Goal: Task Accomplishment & Management: Manage account settings

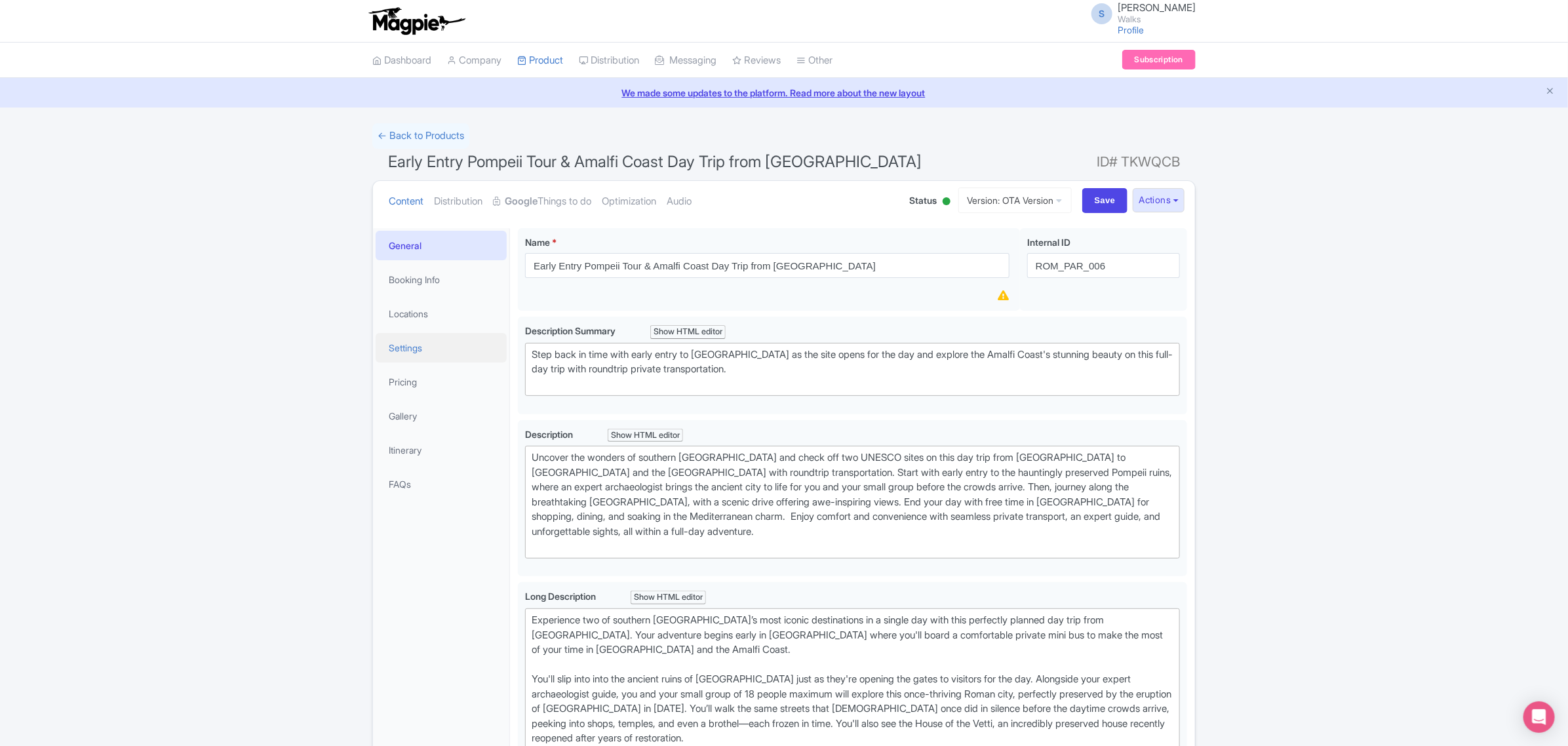
click at [426, 347] on link "Settings" at bounding box center [441, 347] width 131 height 29
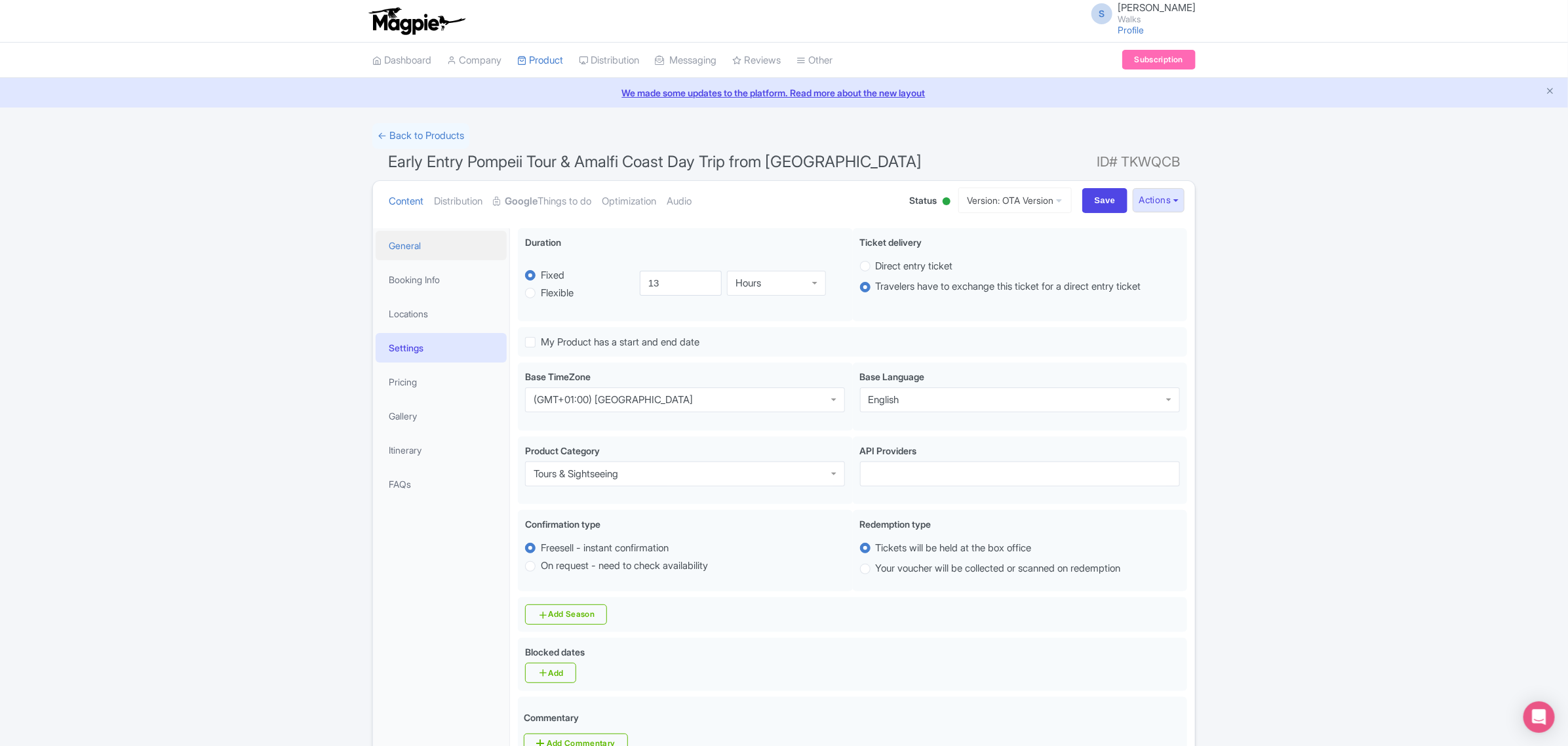
click at [441, 239] on link "General" at bounding box center [441, 244] width 131 height 29
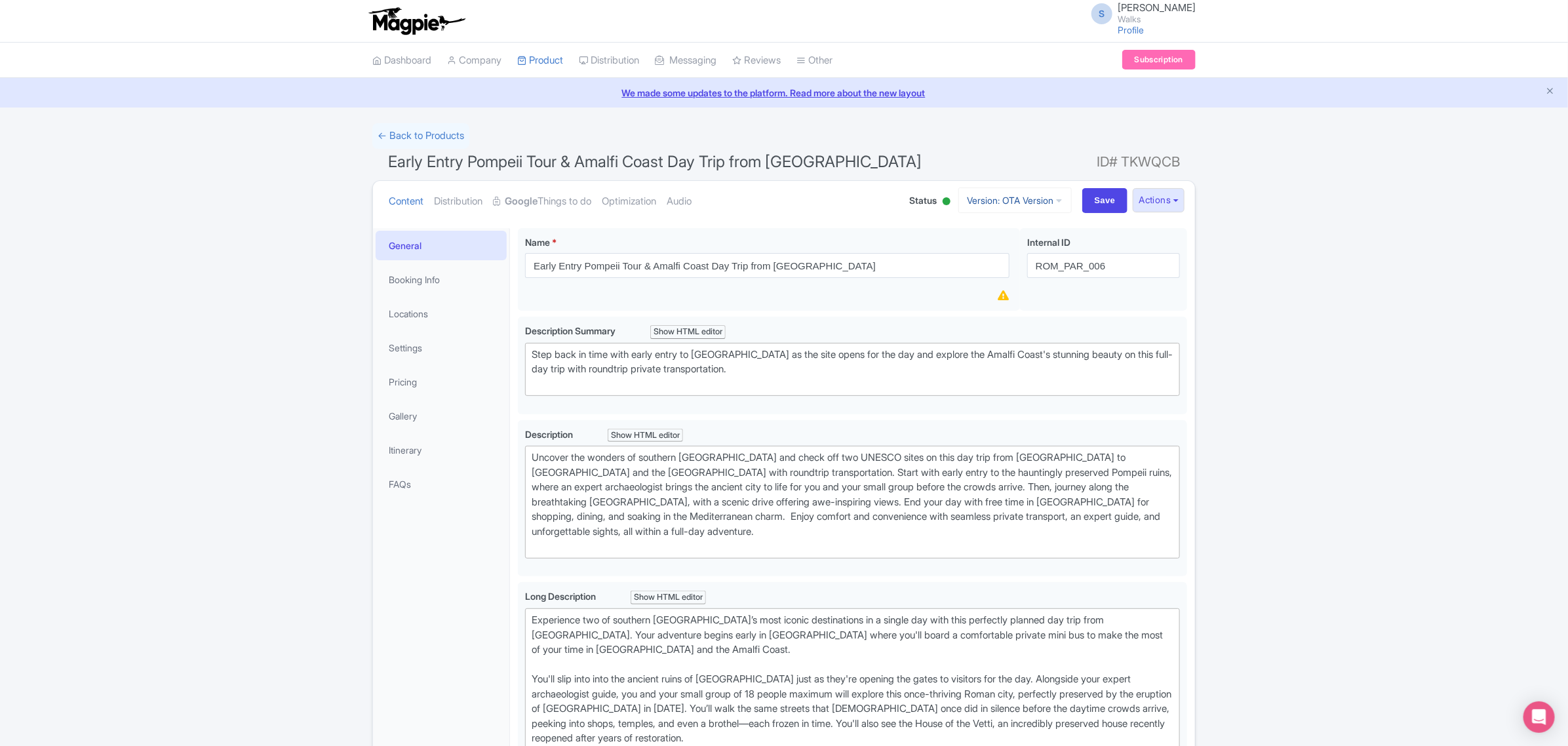
click at [1046, 206] on link "Version: OTA Version" at bounding box center [1015, 200] width 113 height 26
click at [1046, 204] on link "Version: OTA Version" at bounding box center [1015, 200] width 113 height 26
click at [1161, 200] on button "Actions" at bounding box center [1158, 199] width 52 height 24
click at [1051, 206] on link "Version: OTA Version" at bounding box center [1015, 200] width 113 height 26
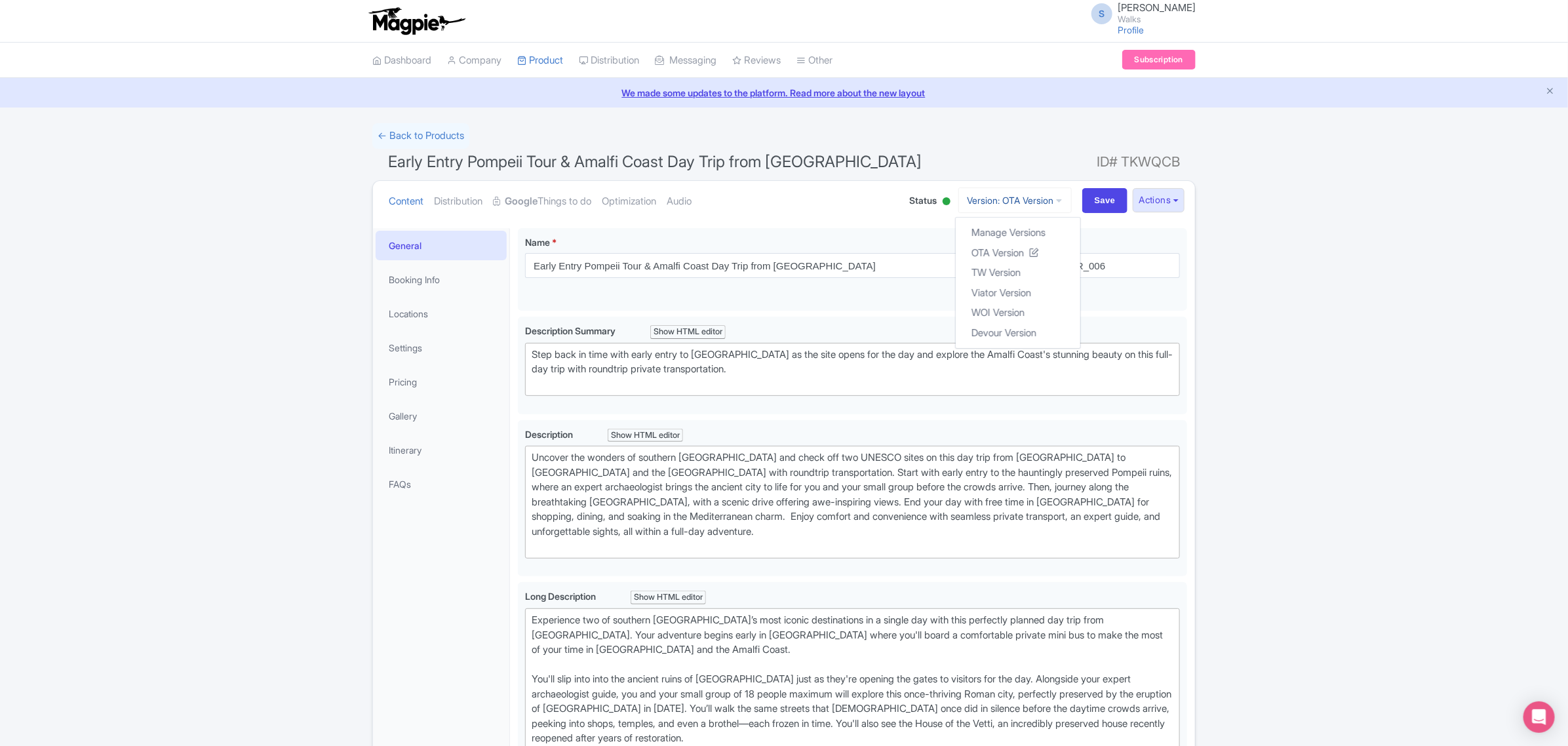
click at [1051, 206] on link "Version: OTA Version" at bounding box center [1015, 200] width 113 height 26
click at [1001, 201] on link "Version: OTA Version" at bounding box center [1015, 200] width 113 height 26
click at [1001, 289] on link "Viator Version" at bounding box center [1017, 293] width 124 height 20
click at [493, 63] on link "Company" at bounding box center [474, 60] width 54 height 36
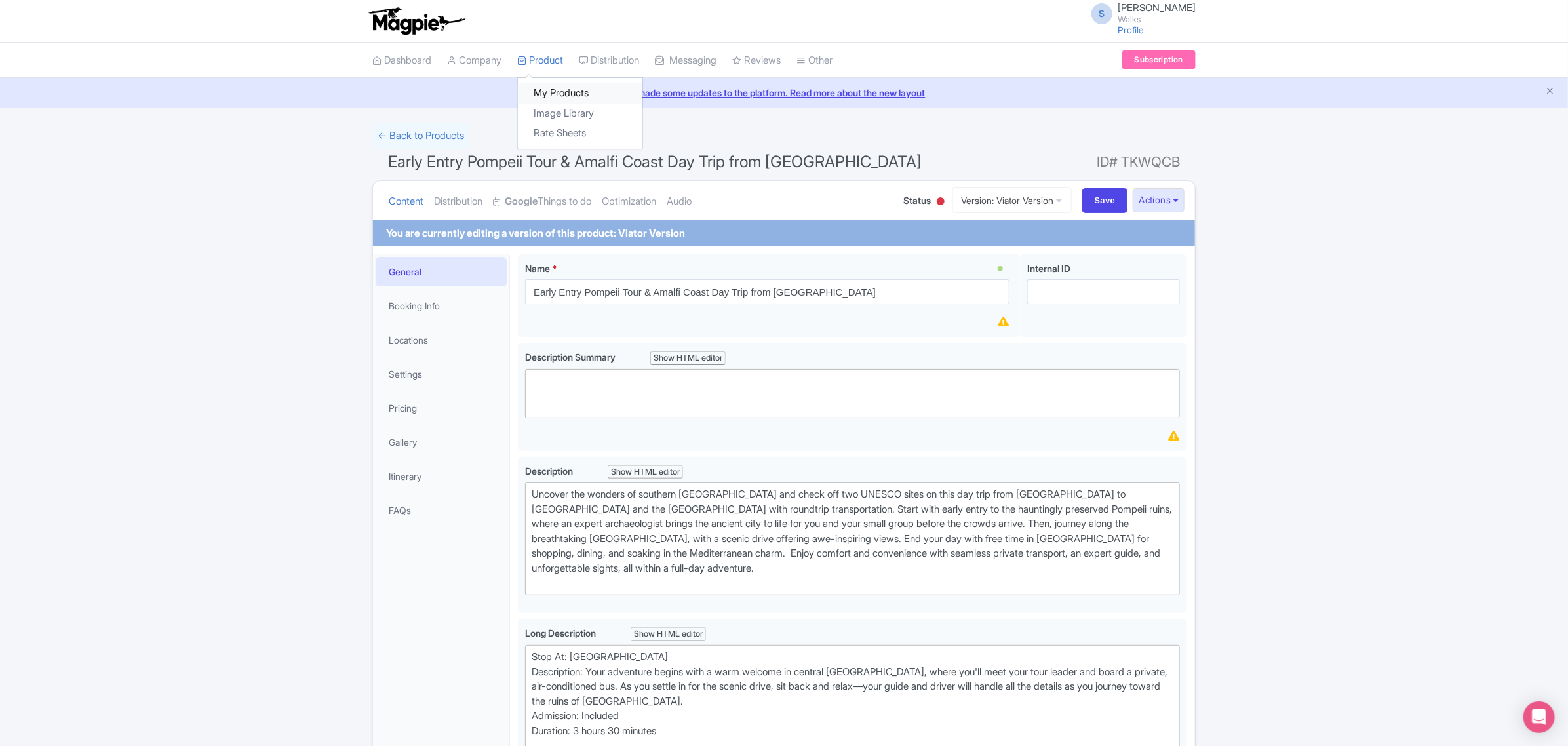
click at [547, 87] on link "My Products" at bounding box center [579, 93] width 124 height 20
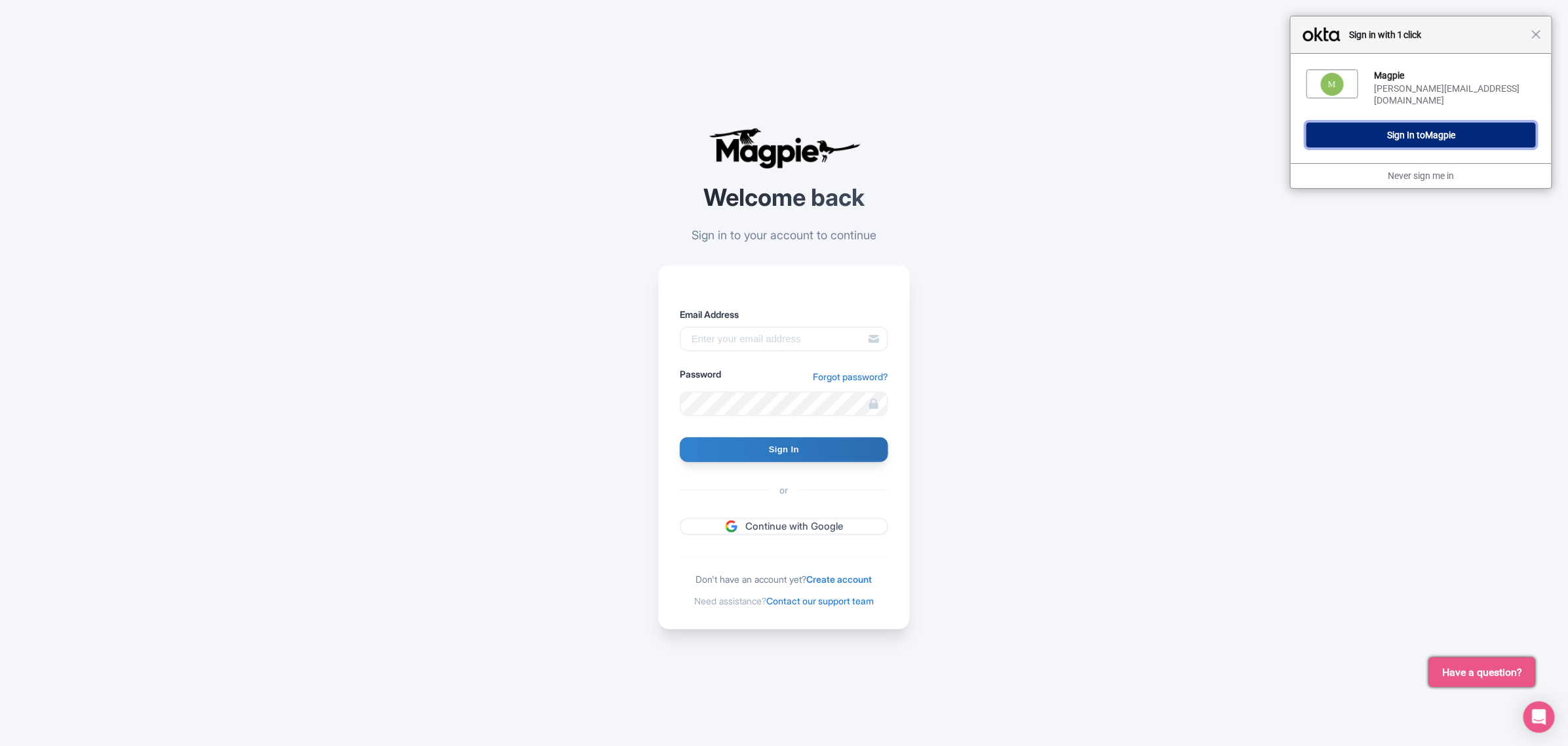
click at [1467, 136] on button "Sign In to Magpie" at bounding box center [1420, 135] width 229 height 25
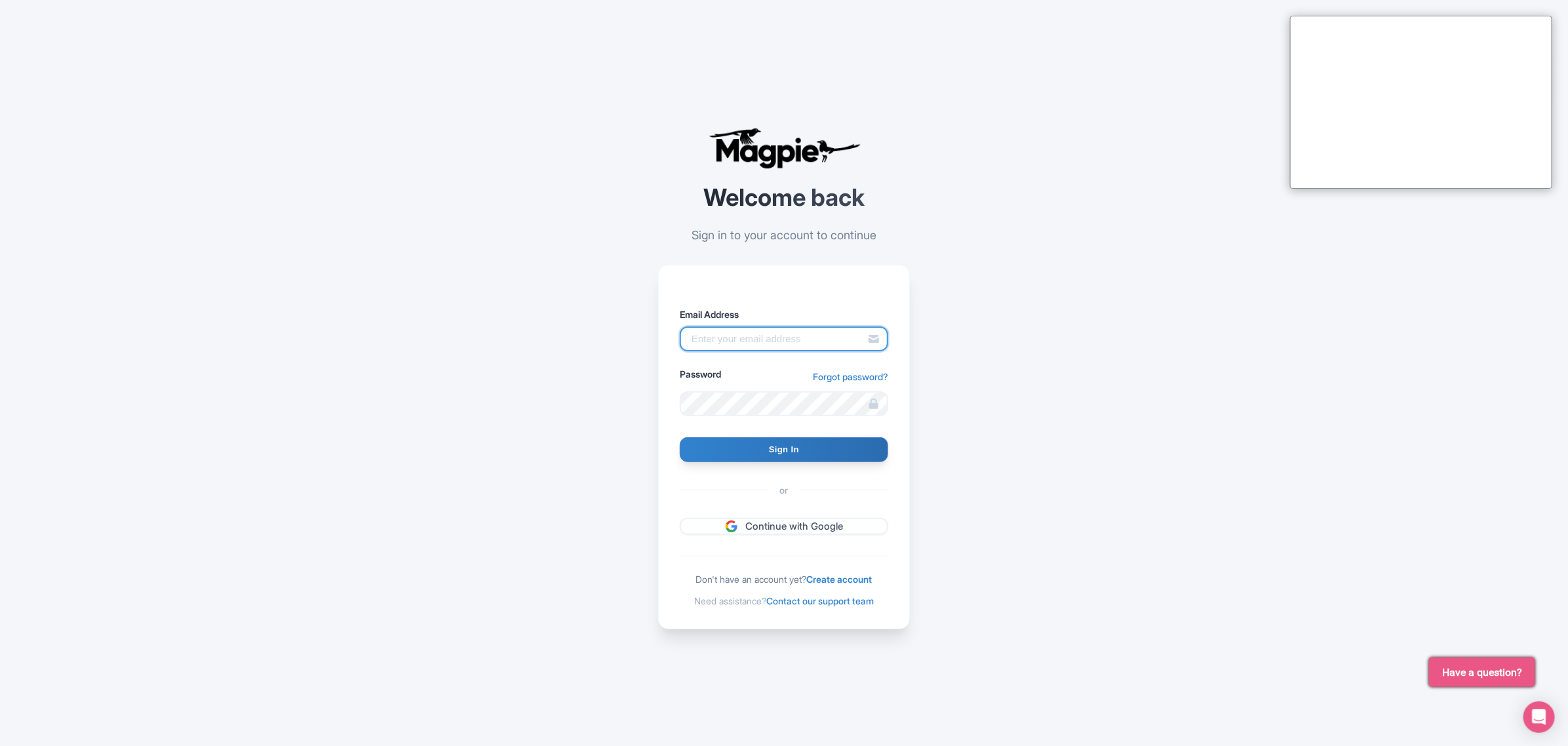
type input "[PERSON_NAME][EMAIL_ADDRESS][DOMAIN_NAME]"
type input "Signing in..."
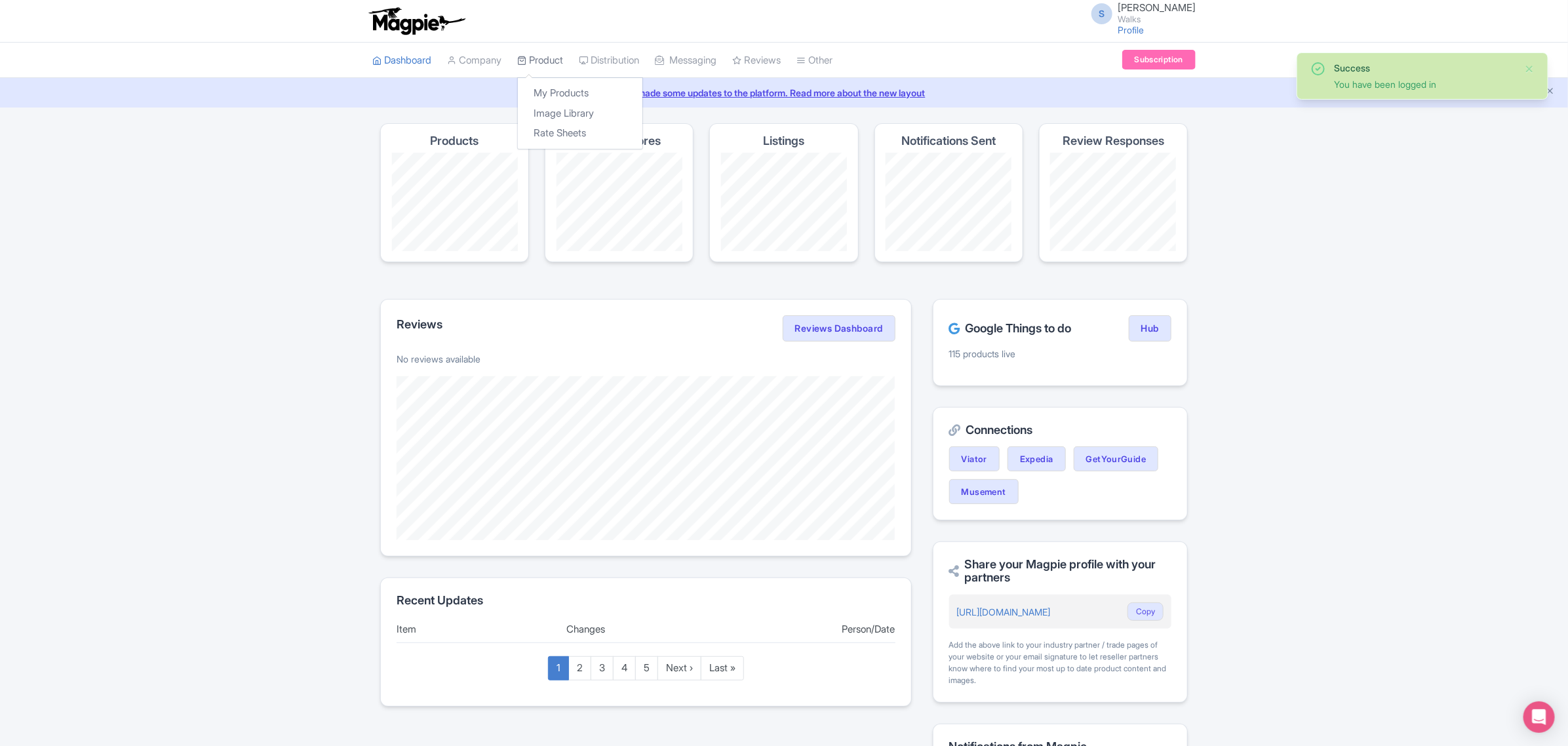
click at [552, 69] on link "Product" at bounding box center [540, 60] width 46 height 36
click at [552, 87] on link "My Products" at bounding box center [579, 93] width 124 height 20
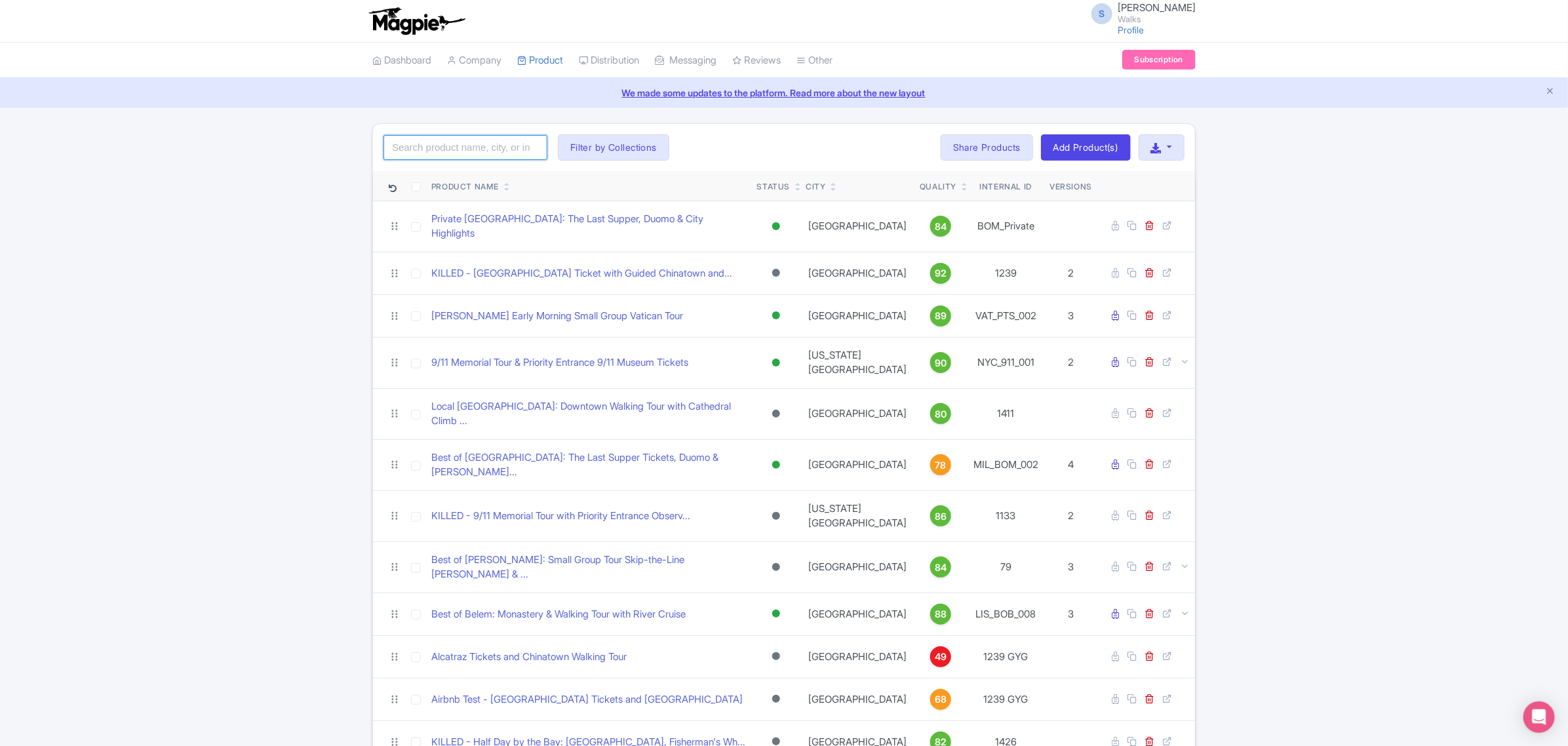
click at [498, 138] on input "search" at bounding box center [465, 148] width 164 height 25
paste input "MIL_BOM_002"
type input "MIL_BOM_002"
click button "Search" at bounding box center [0, 0] width 0 height 0
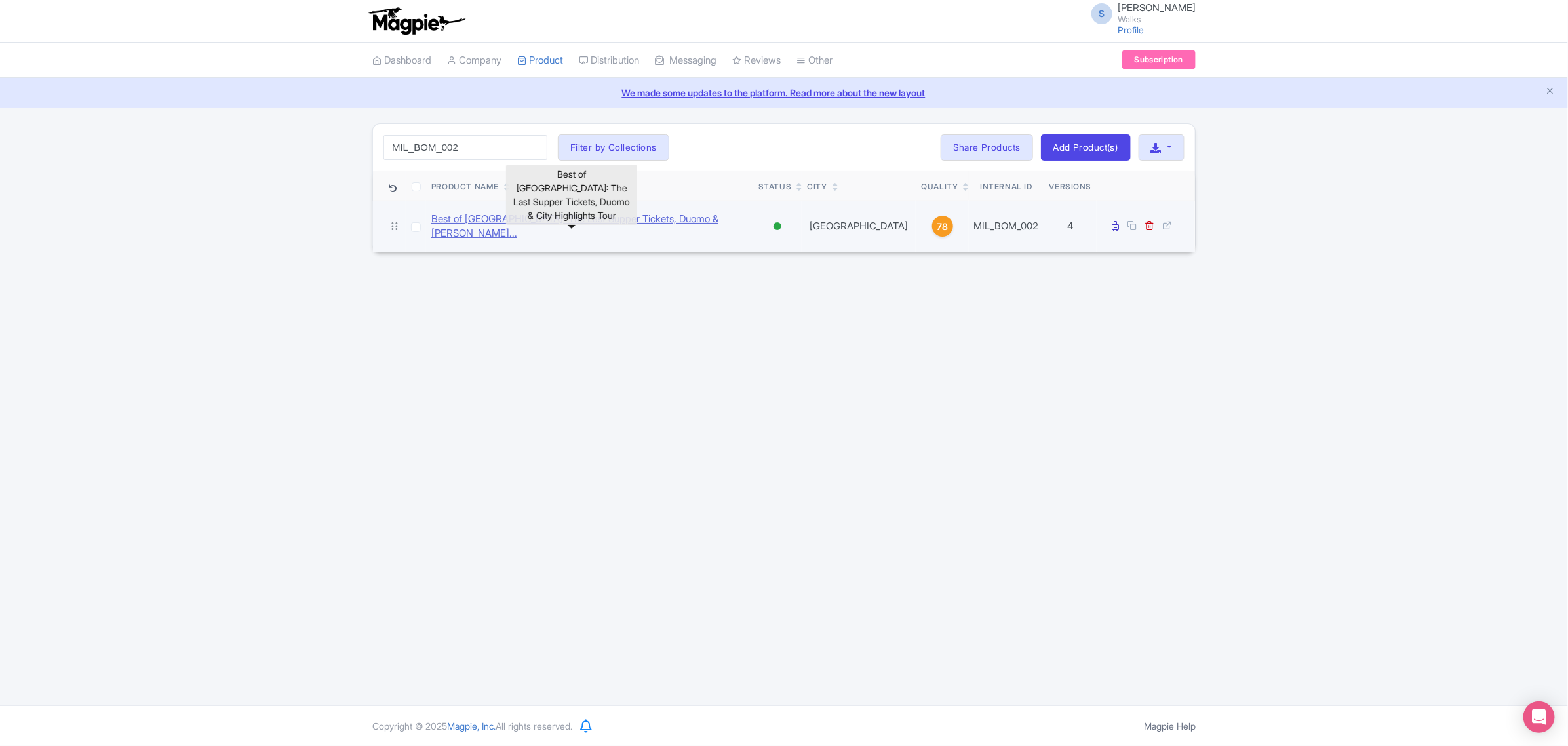
click at [562, 224] on link "Best of Milan: The Last Supper Tickets, Duomo & City High..." at bounding box center [589, 226] width 316 height 29
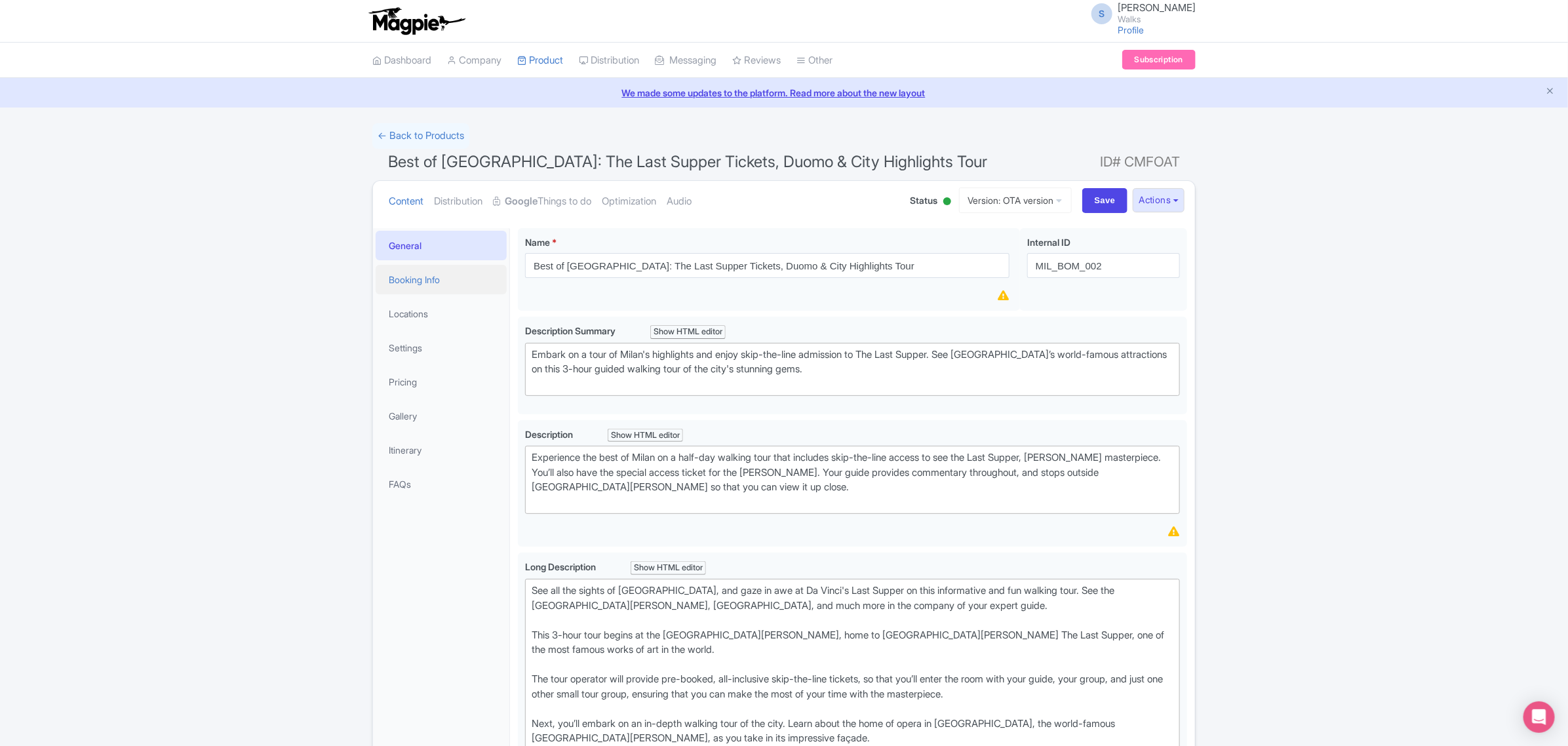
click at [470, 272] on link "Booking Info" at bounding box center [441, 279] width 131 height 29
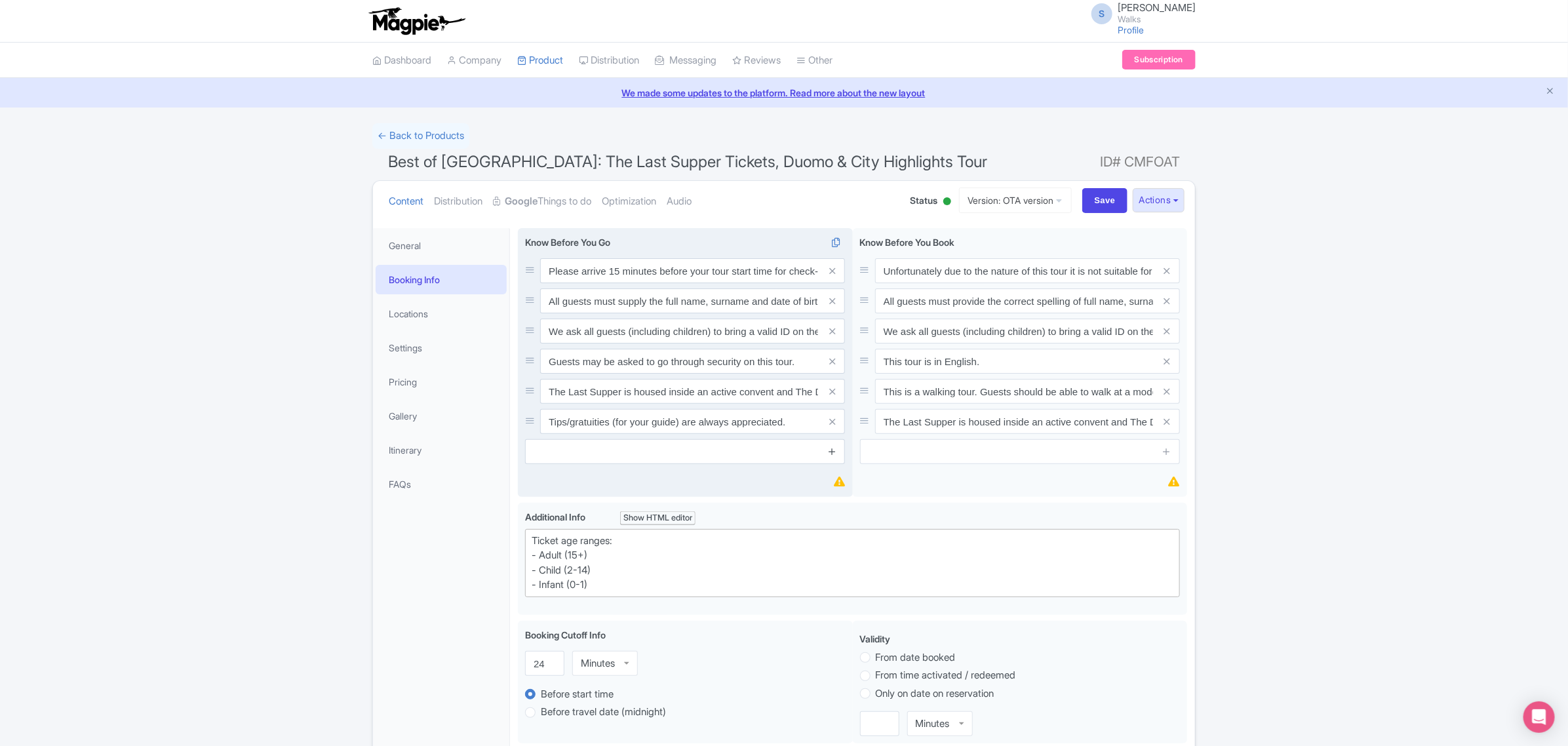
click at [831, 453] on icon at bounding box center [832, 451] width 10 height 10
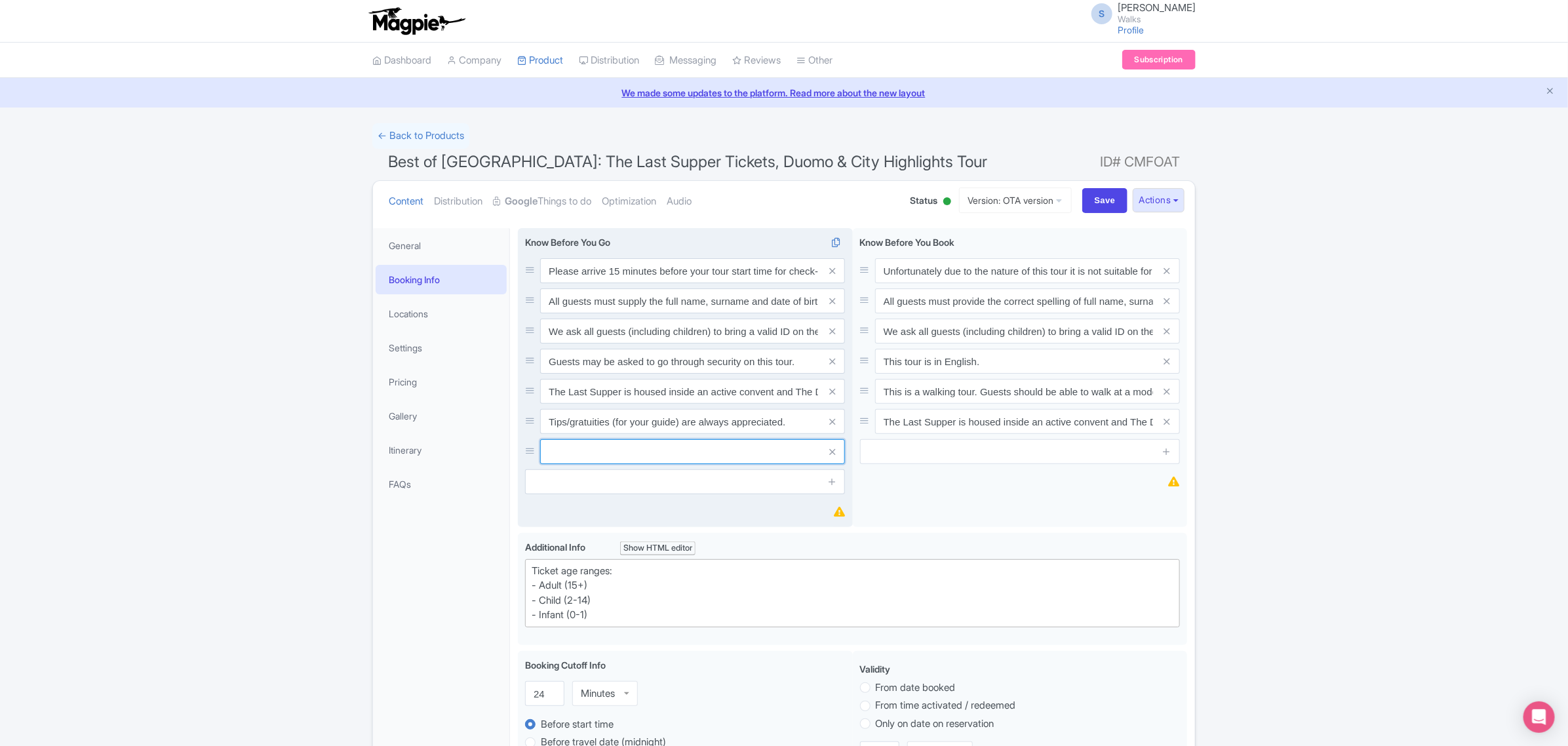
click at [701, 460] on input "text" at bounding box center [692, 451] width 305 height 25
paste input "Please note that the Last Supper does not allow use of lockers. Only small hand…"
drag, startPoint x: 532, startPoint y: 453, endPoint x: 532, endPoint y: 416, distance: 37.0
type input "Please note that the Last Supper does not allow use of lockers. Only small hand…"
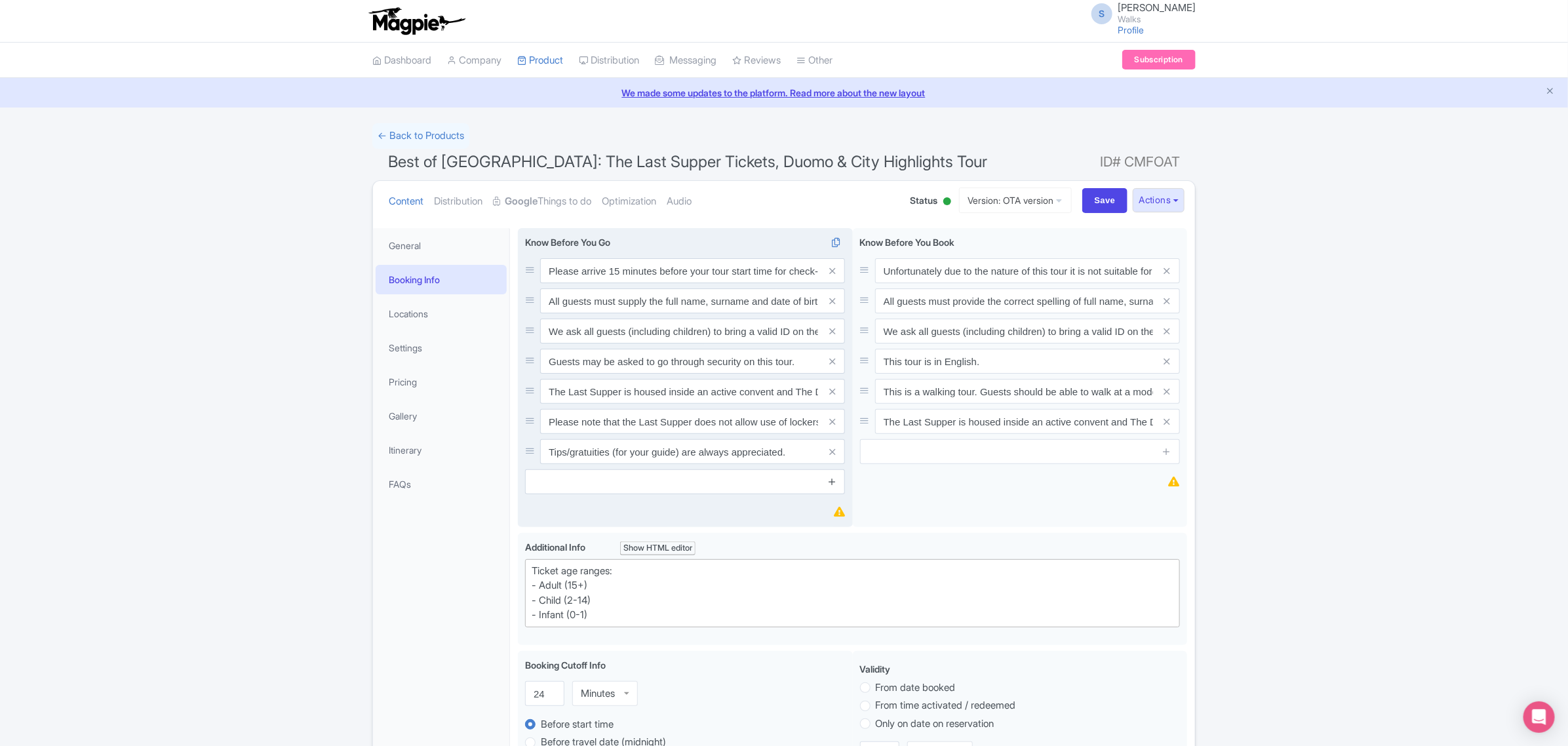
click at [831, 480] on icon at bounding box center [832, 481] width 10 height 10
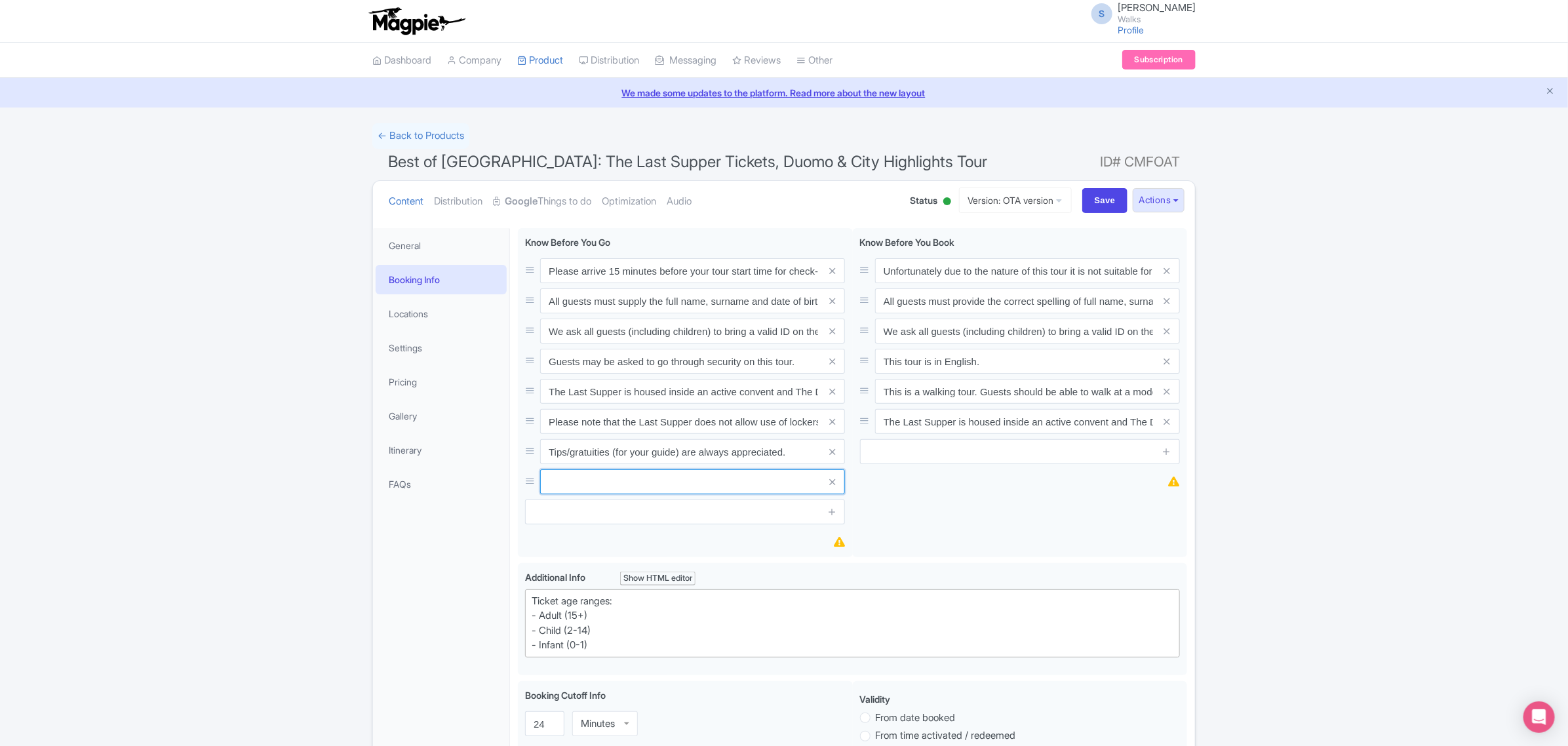
click at [784, 485] on input "text" at bounding box center [692, 481] width 305 height 25
paste input "No food or drinks (including water bottles) are allowed and will be disposed of…"
drag, startPoint x: 527, startPoint y: 482, endPoint x: 527, endPoint y: 439, distance: 43.0
type input "No food or drinks (including water bottles) are allowed and will be disposed of…"
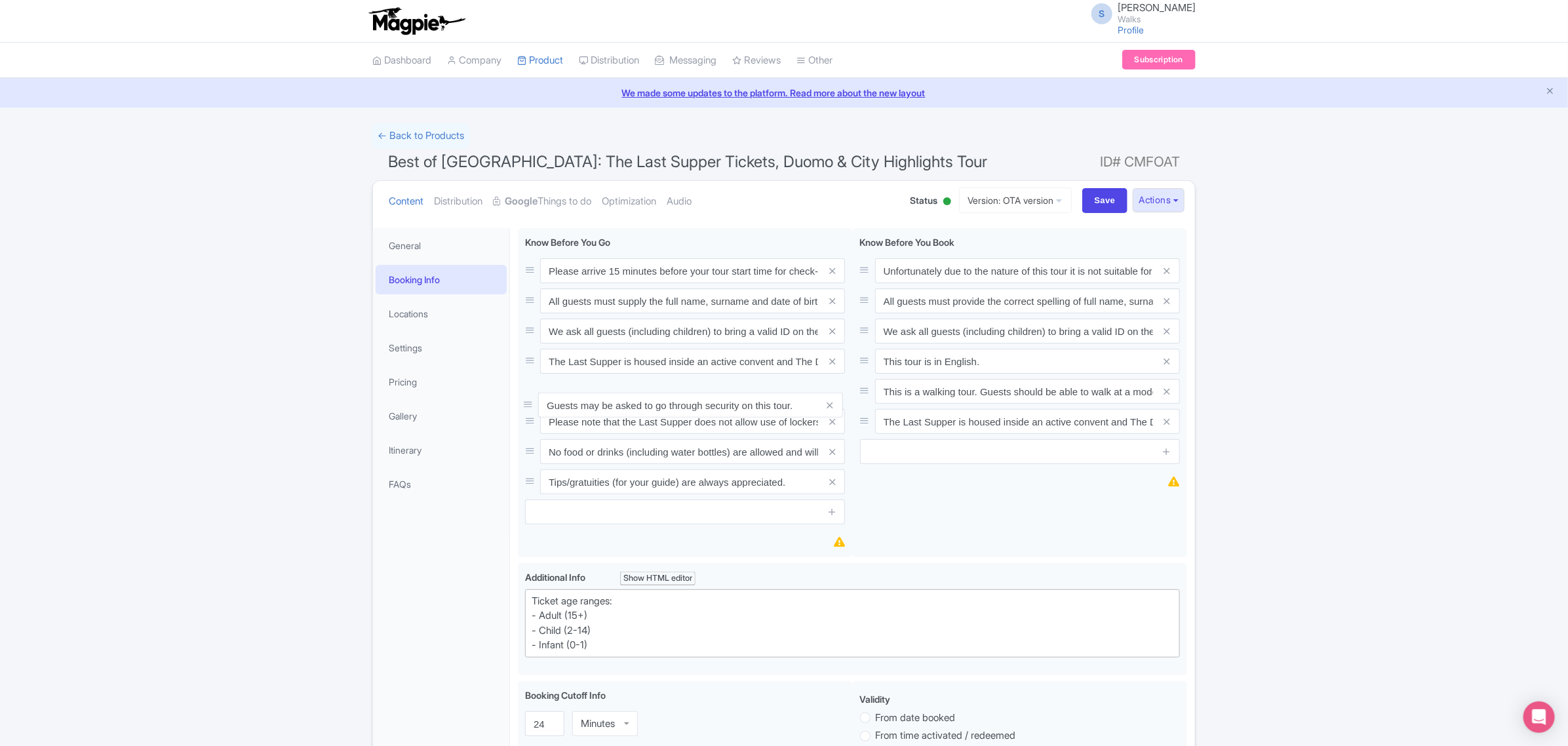
drag, startPoint x: 532, startPoint y: 361, endPoint x: 530, endPoint y: 405, distance: 44.0
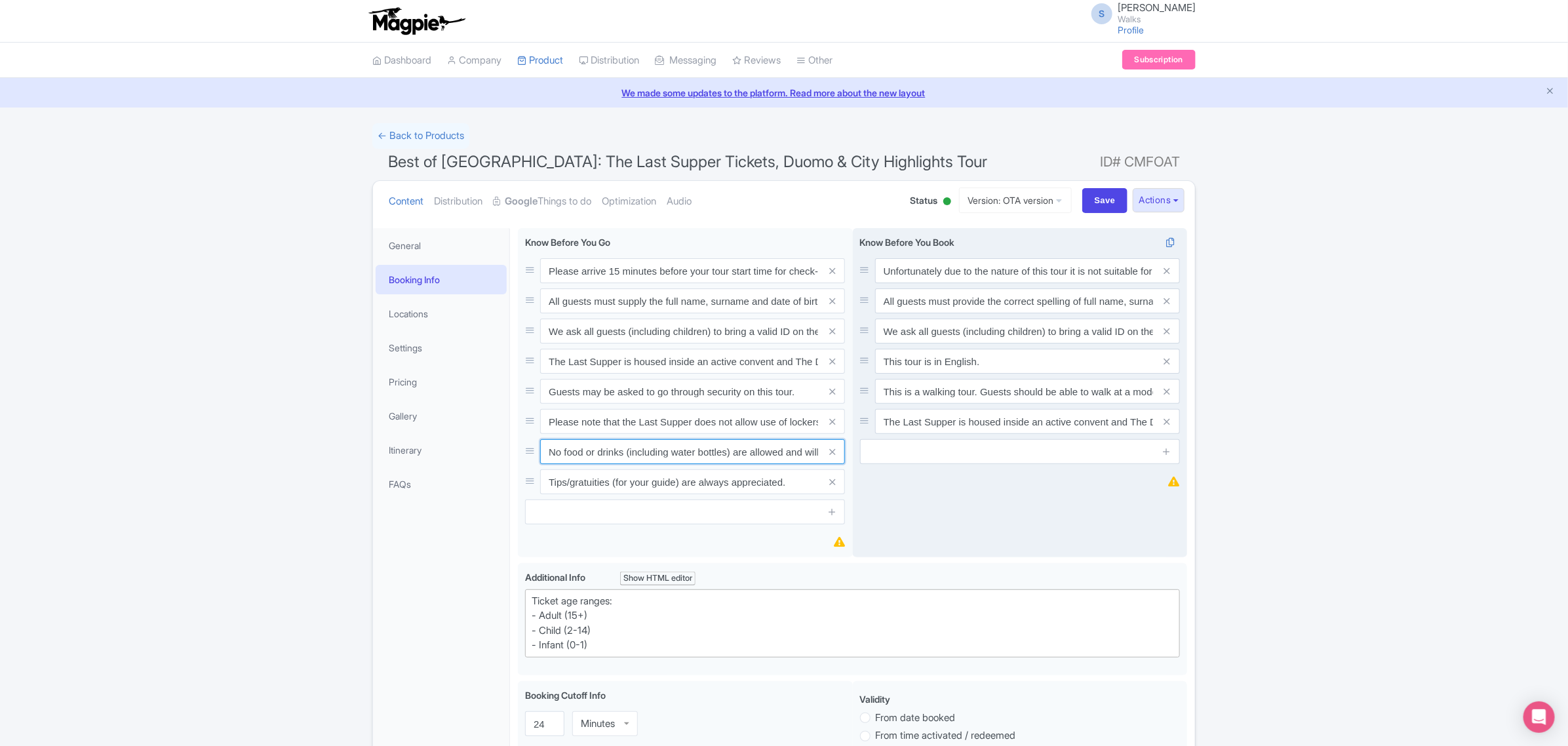
scroll to position [0, 125]
drag, startPoint x: 547, startPoint y: 453, endPoint x: 929, endPoint y: 444, distance: 382.1
click at [929, 444] on div "Please arrive 15 minutes before your tour start time for check-in. Out of court…" at bounding box center [852, 395] width 669 height 335
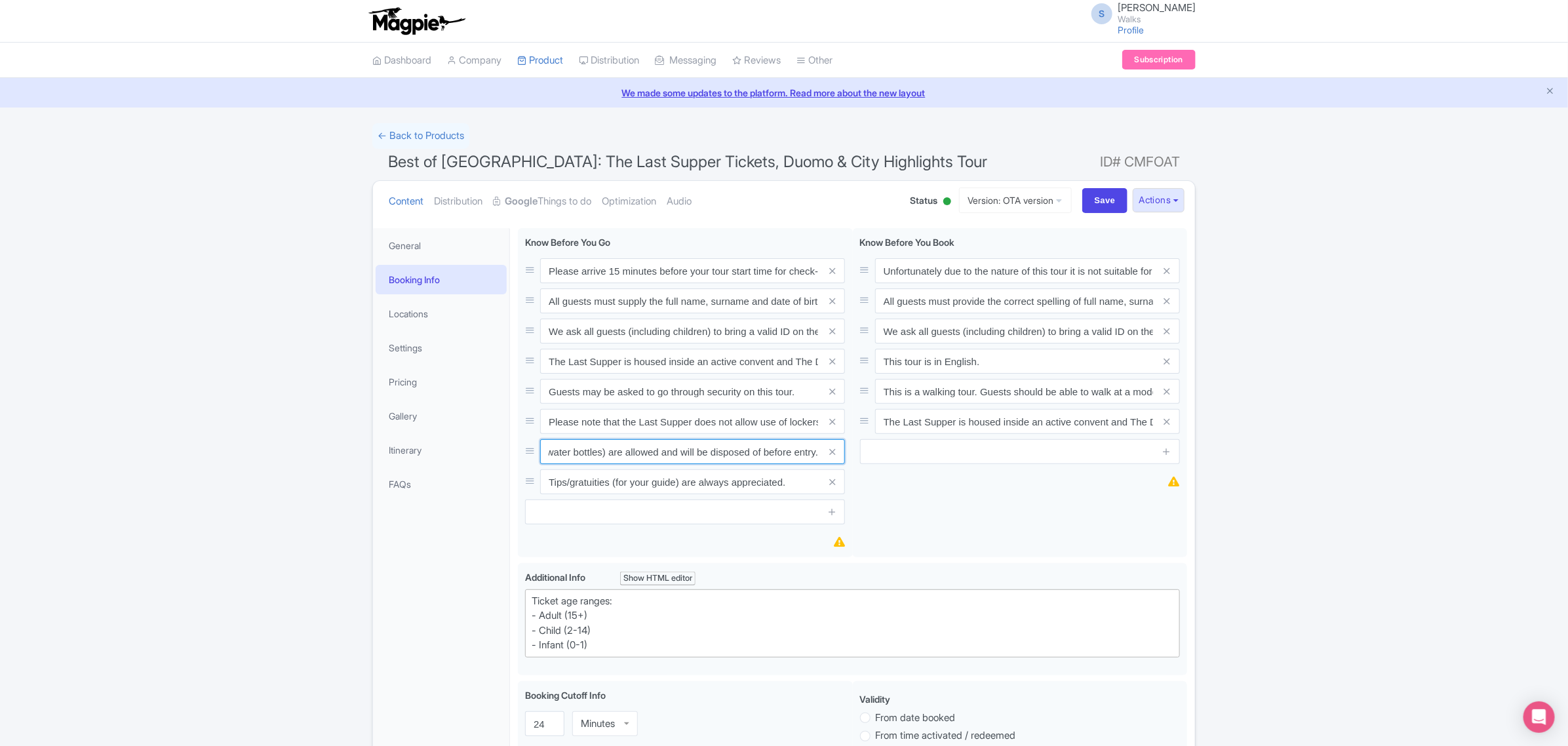
scroll to position [0, 0]
click at [545, 418] on input "Please note that the Last Supper does not allow use of lockers. Only small hand…" at bounding box center [692, 421] width 305 height 25
paste input "No food or drinks (including water bottles) are allowed and will be disposed of…"
type input "Please note that the Last Supper does not allow use of lockers. Only small hand…"
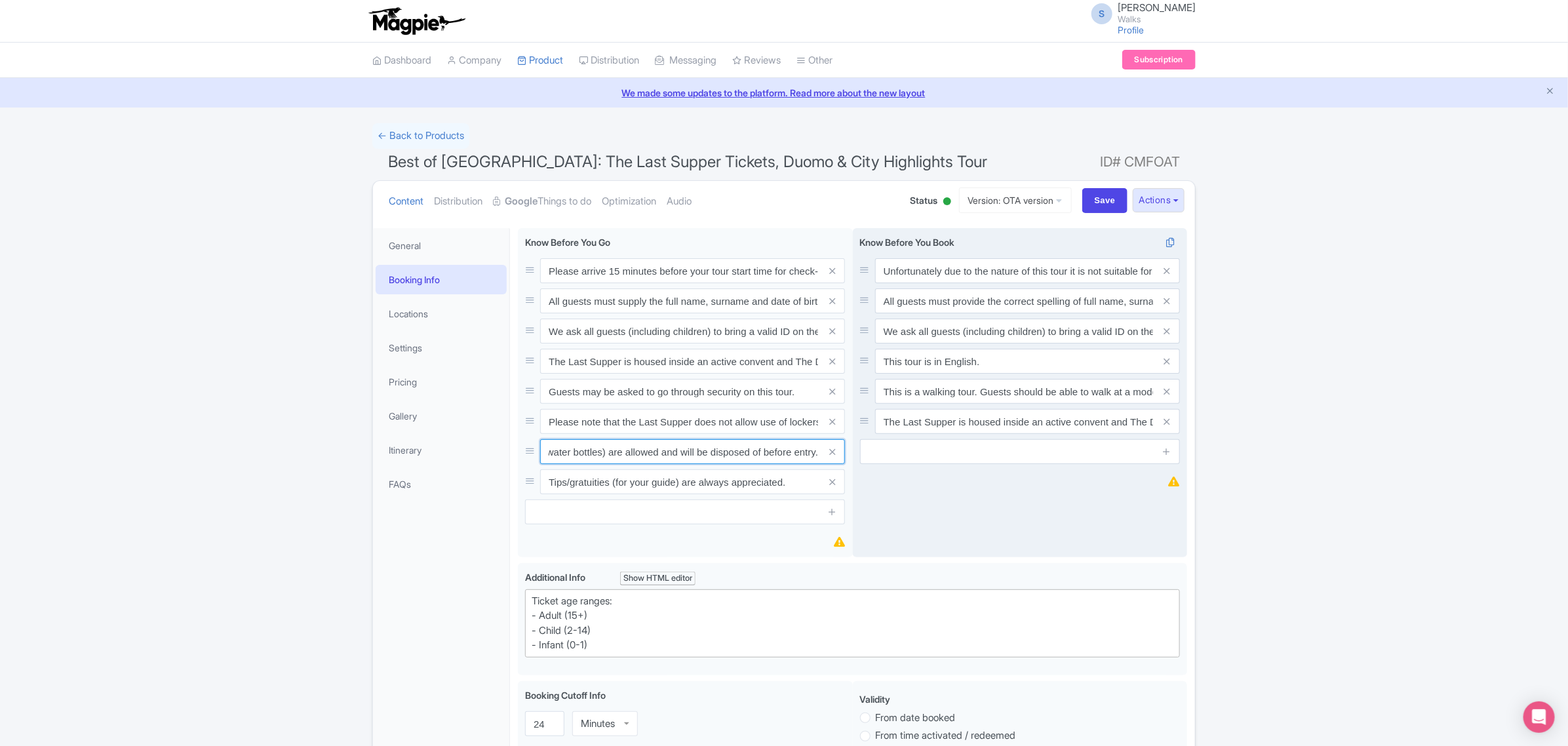
drag, startPoint x: 548, startPoint y: 453, endPoint x: 916, endPoint y: 438, distance: 368.3
click at [916, 438] on div "Please arrive 15 minutes before your tour start time for check-in. Out of court…" at bounding box center [852, 395] width 669 height 335
drag, startPoint x: 547, startPoint y: 418, endPoint x: 895, endPoint y: 404, distance: 348.3
click at [895, 404] on div "Please arrive 15 minutes before your tour start time for check-in. Out of court…" at bounding box center [852, 395] width 669 height 335
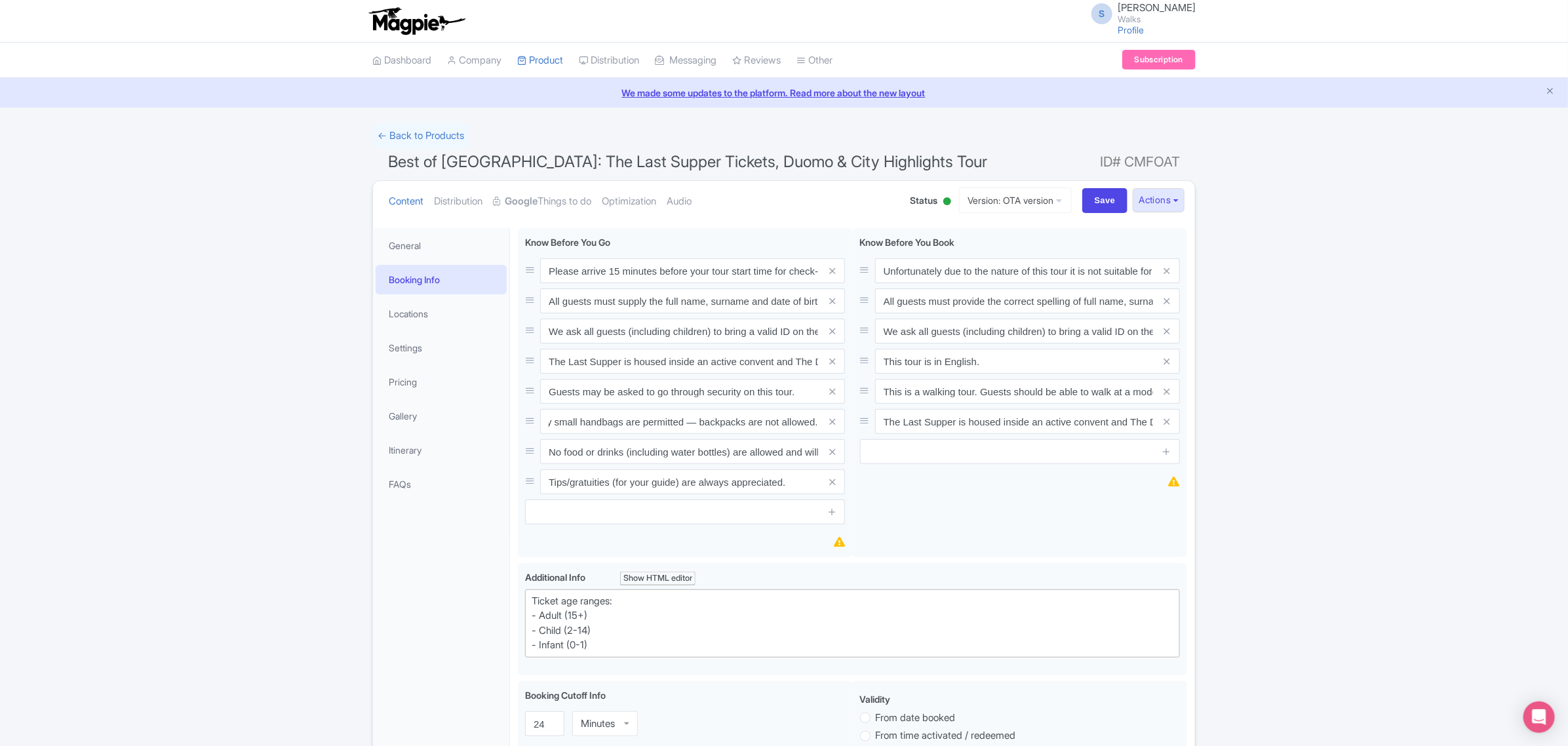
scroll to position [0, 0]
click at [552, 420] on input "Please note that the Last Supper does not allow use of lockers. Only small hand…" at bounding box center [692, 421] width 305 height 25
click at [447, 350] on link "Settings" at bounding box center [441, 347] width 131 height 29
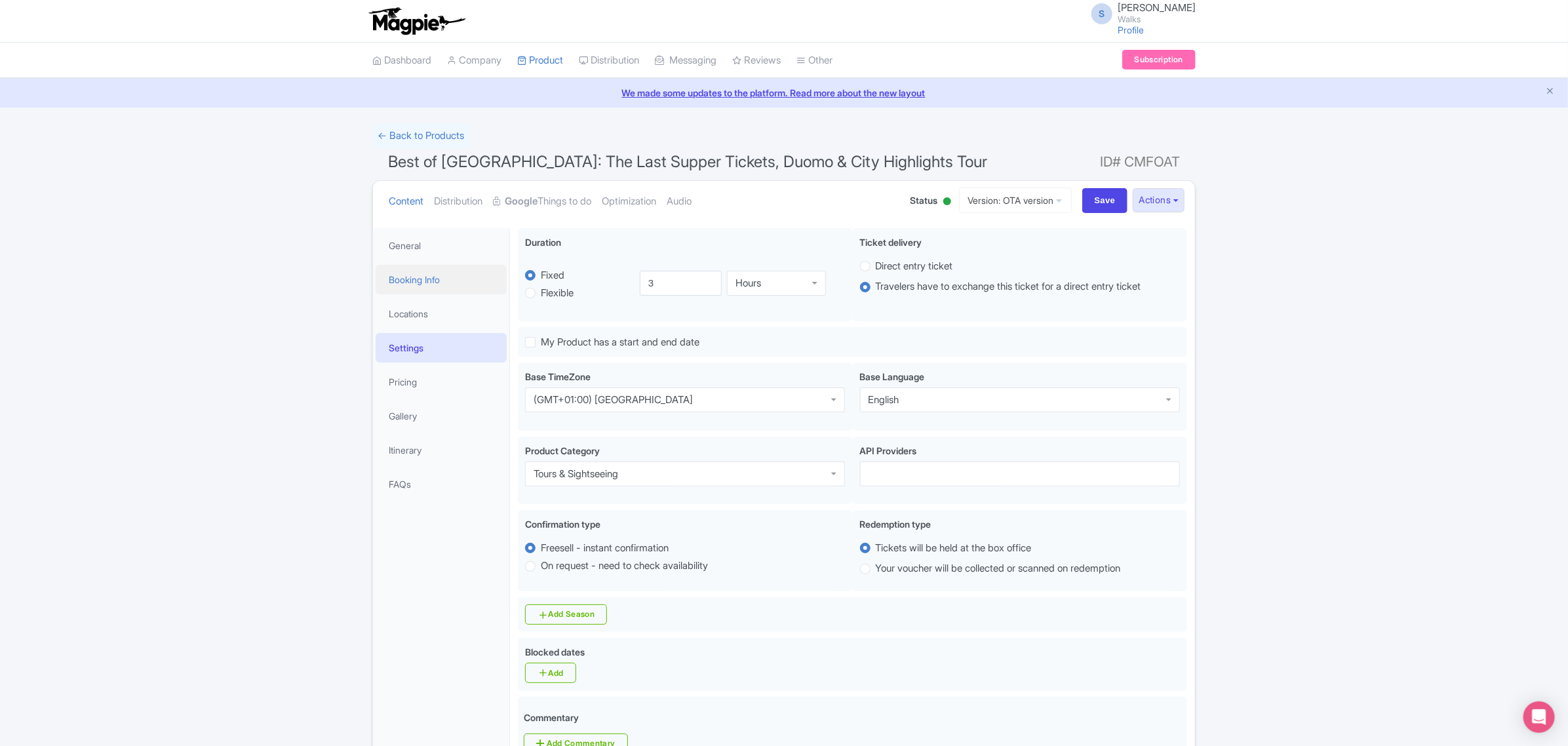
click at [451, 276] on link "Booking Info" at bounding box center [441, 279] width 131 height 29
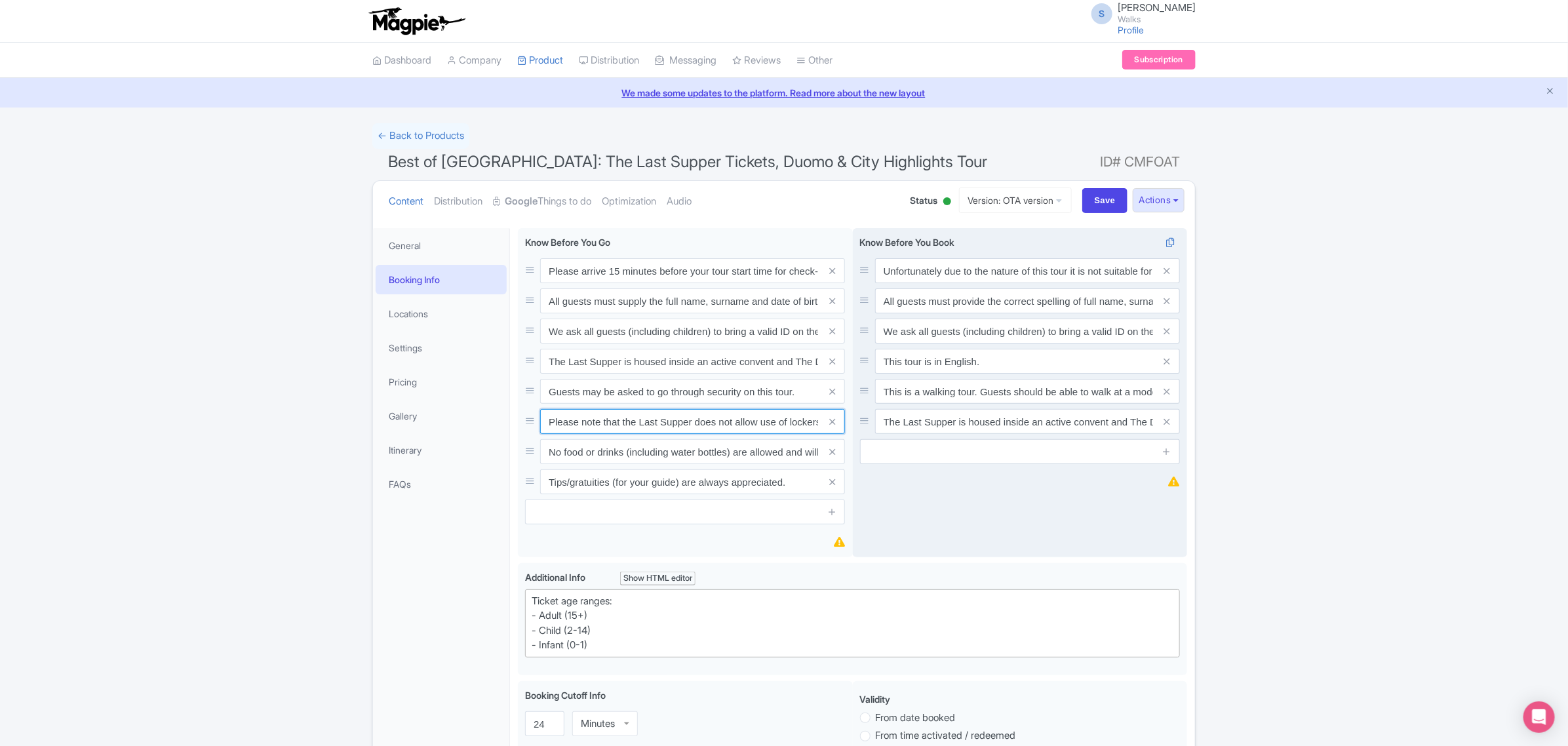
scroll to position [0, 295]
drag, startPoint x: 546, startPoint y: 420, endPoint x: 890, endPoint y: 420, distance: 344.0
click at [890, 420] on div "Please arrive 15 minutes before your tour start time for check-in. Out of court…" at bounding box center [852, 395] width 669 height 335
drag, startPoint x: 548, startPoint y: 444, endPoint x: 905, endPoint y: 443, distance: 357.0
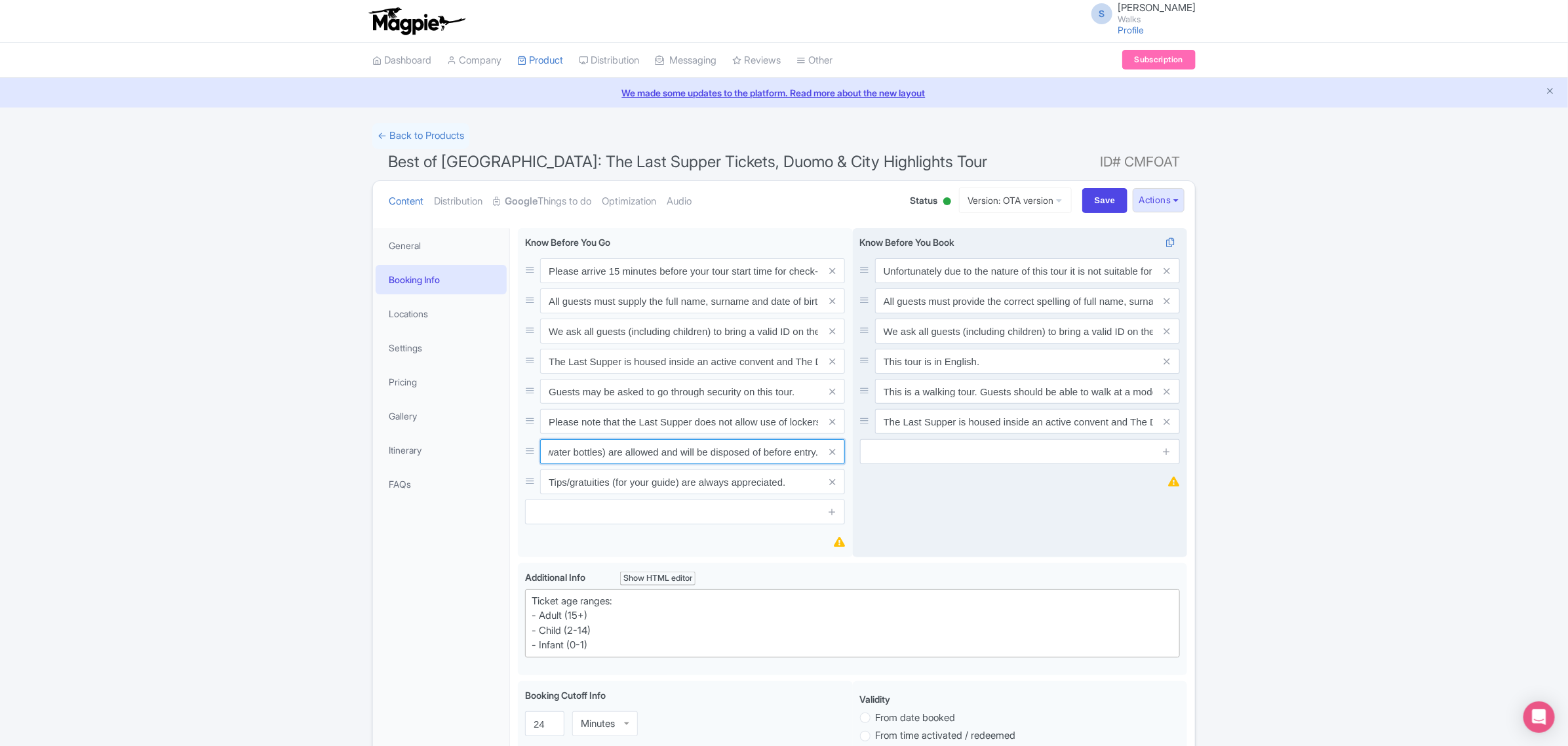
click at [905, 443] on div "Please arrive 15 minutes before your tour start time for check-in. Out of court…" at bounding box center [852, 395] width 669 height 335
drag, startPoint x: 566, startPoint y: 423, endPoint x: 900, endPoint y: 415, distance: 334.1
click at [900, 415] on div "Please arrive 15 minutes before your tour start time for check-in. Out of court…" at bounding box center [852, 395] width 669 height 335
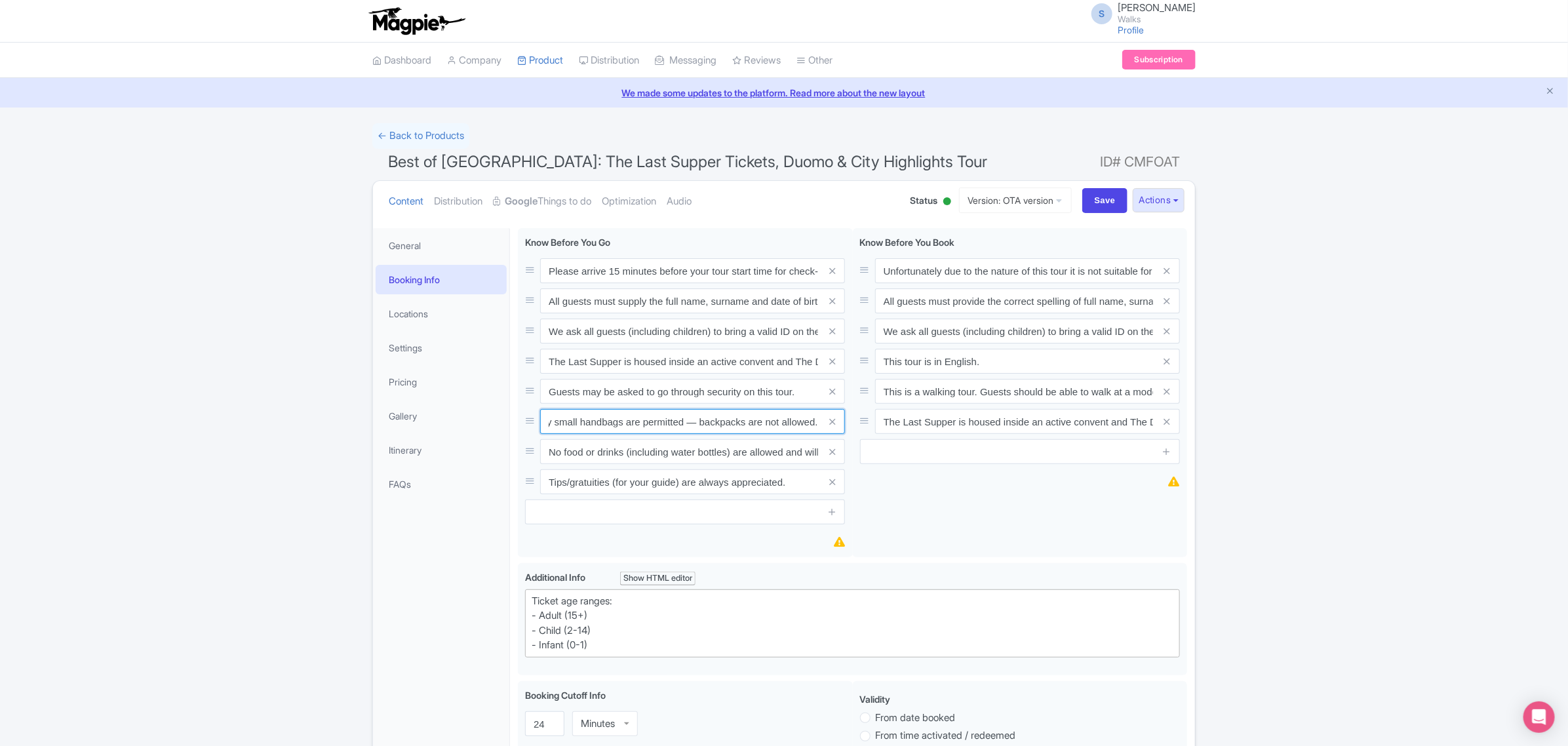
scroll to position [0, 0]
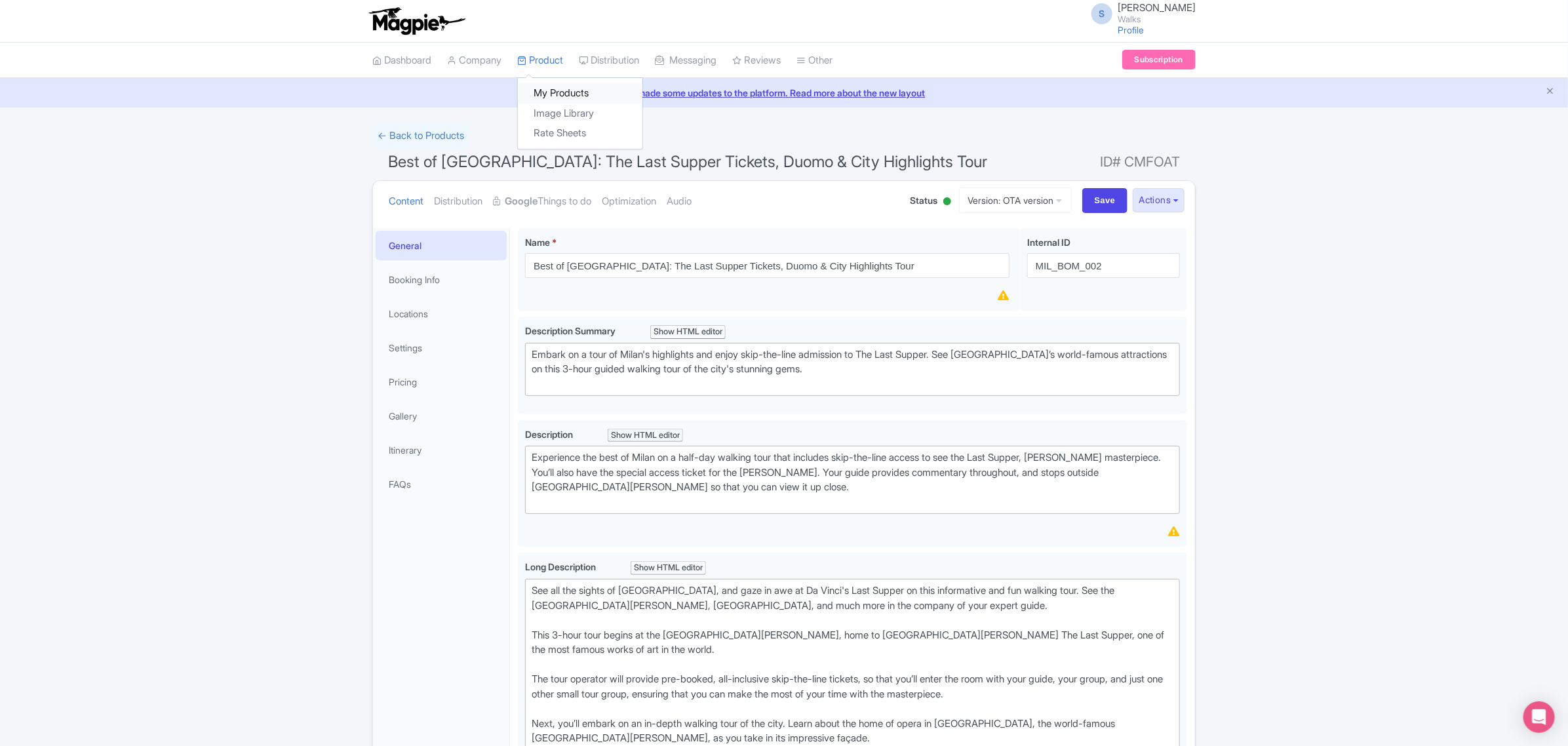
click at [552, 96] on link "My Products" at bounding box center [579, 93] width 124 height 20
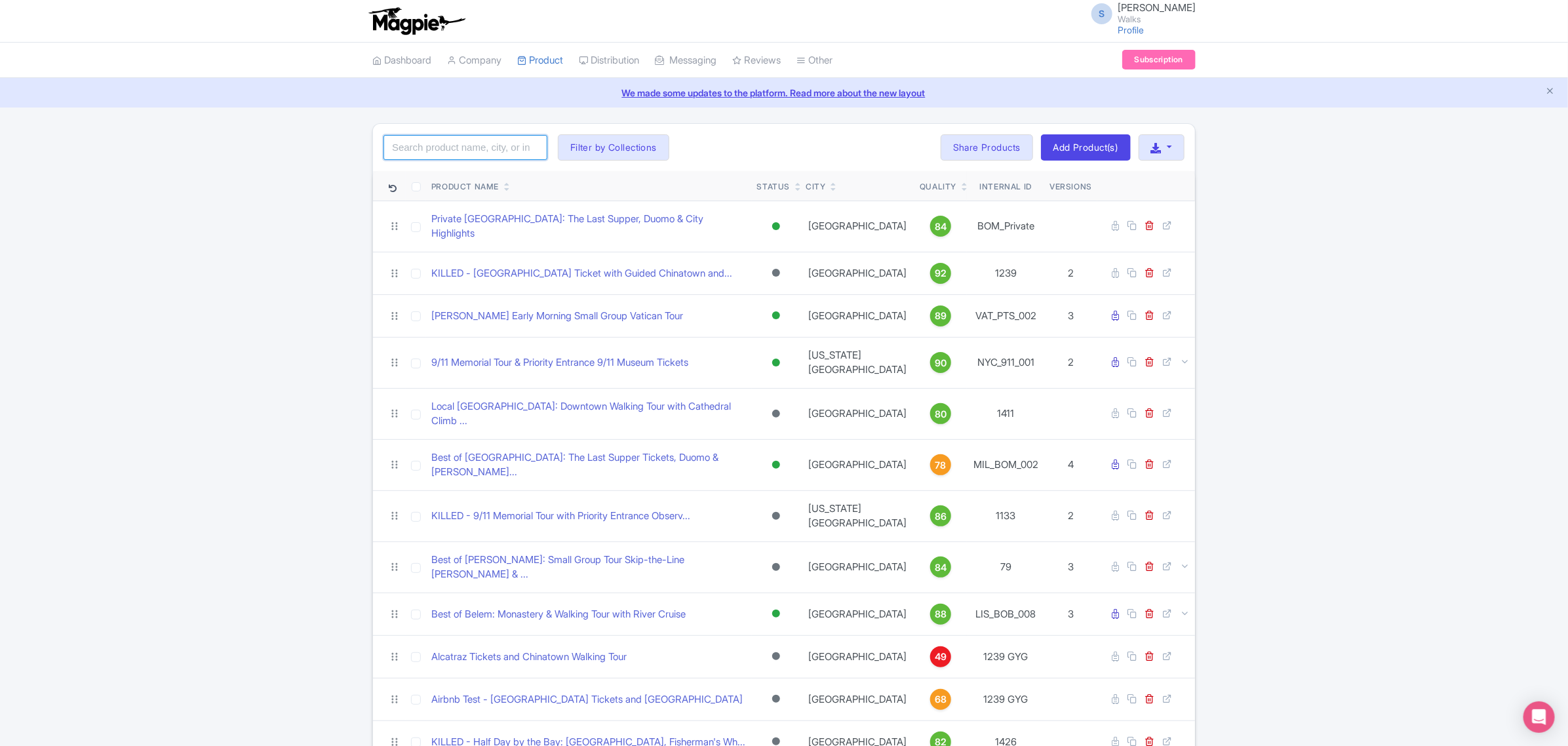
click at [493, 146] on input "search" at bounding box center [465, 148] width 164 height 25
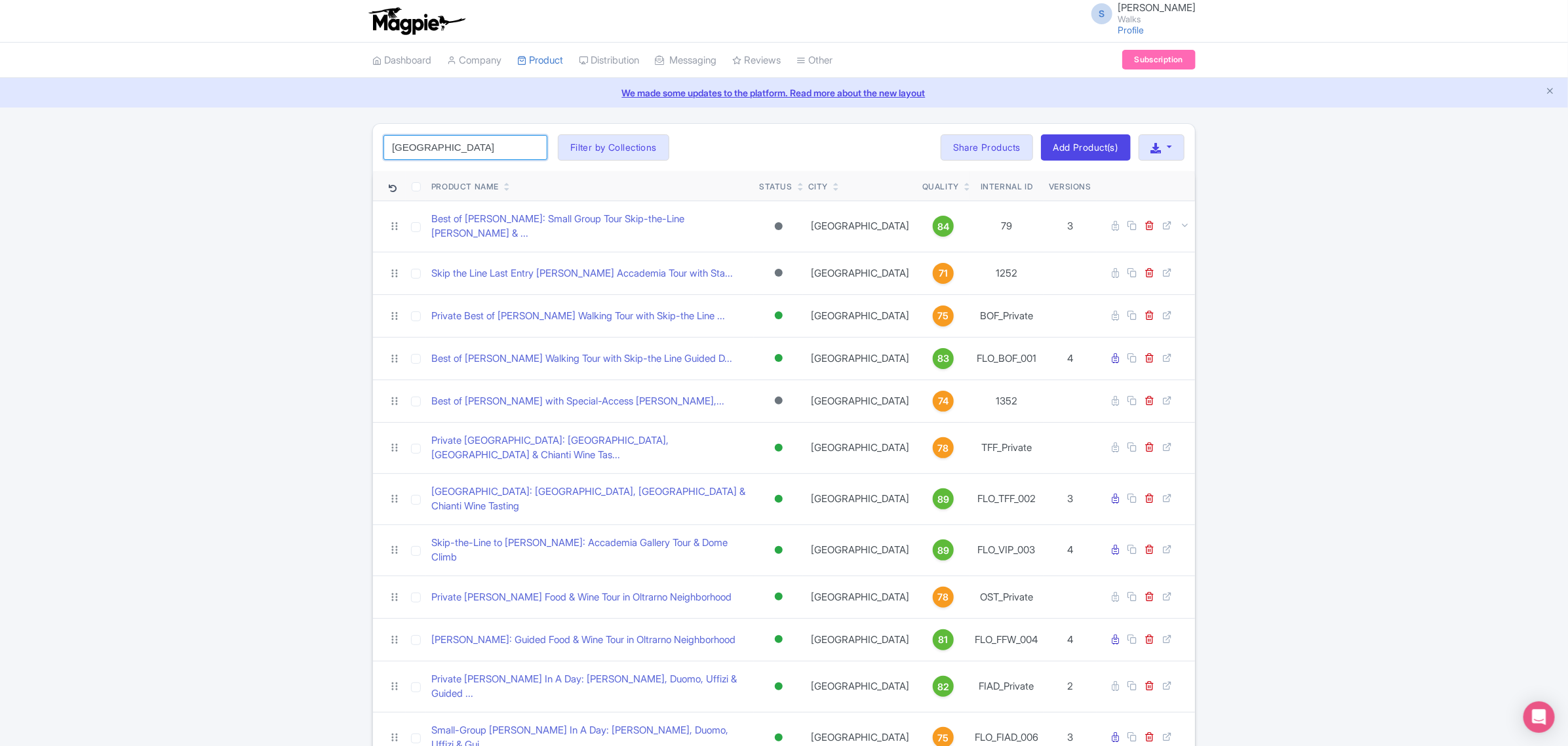
type input "florence"
click button "Search" at bounding box center [0, 0] width 0 height 0
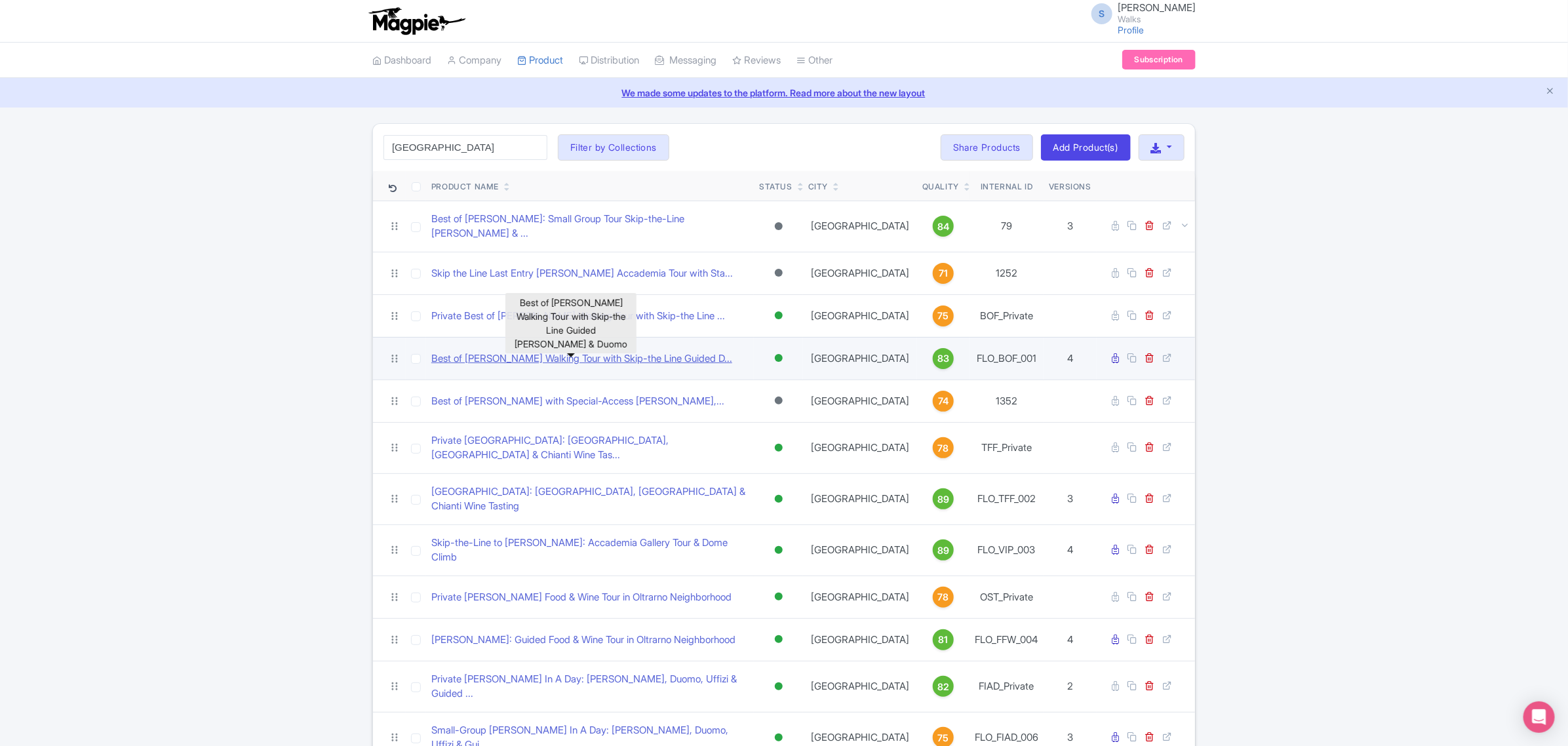
click at [517, 351] on link "Best of Florence Walking Tour with Skip-the Line Guided D..." at bounding box center [582, 359] width 300 height 15
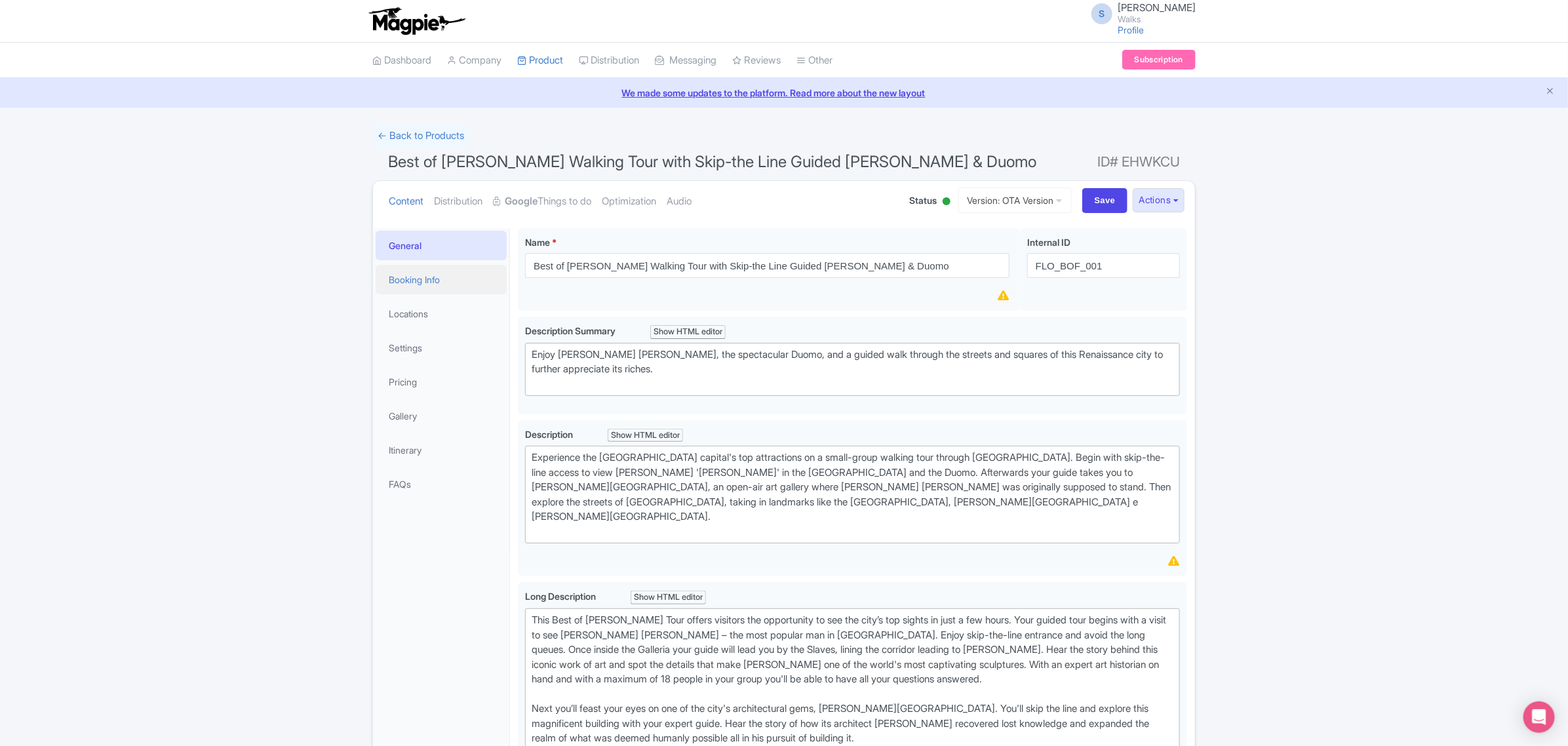
click at [408, 280] on link "Booking Info" at bounding box center [441, 279] width 131 height 29
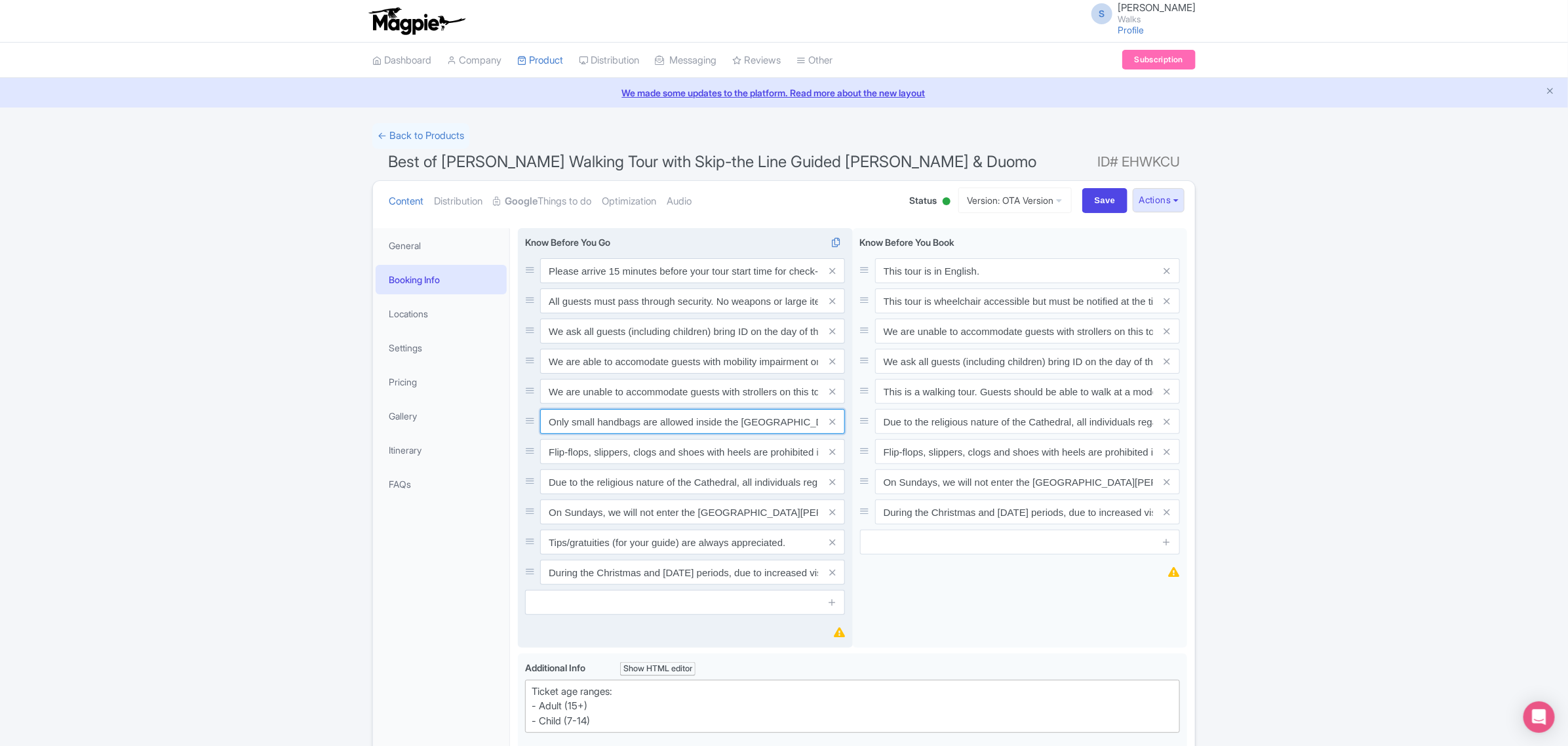
click at [695, 421] on input "Only small handbags are allowed inside the [GEOGRAPHIC_DATA]. There is no bag c…" at bounding box center [692, 421] width 305 height 25
drag, startPoint x: 630, startPoint y: 421, endPoint x: 823, endPoint y: 418, distance: 193.0
click at [823, 418] on div "Only small handbags are allowed inside the [GEOGRAPHIC_DATA]. There is no bag c…" at bounding box center [692, 421] width 305 height 25
